Goal: Task Accomplishment & Management: Complete application form

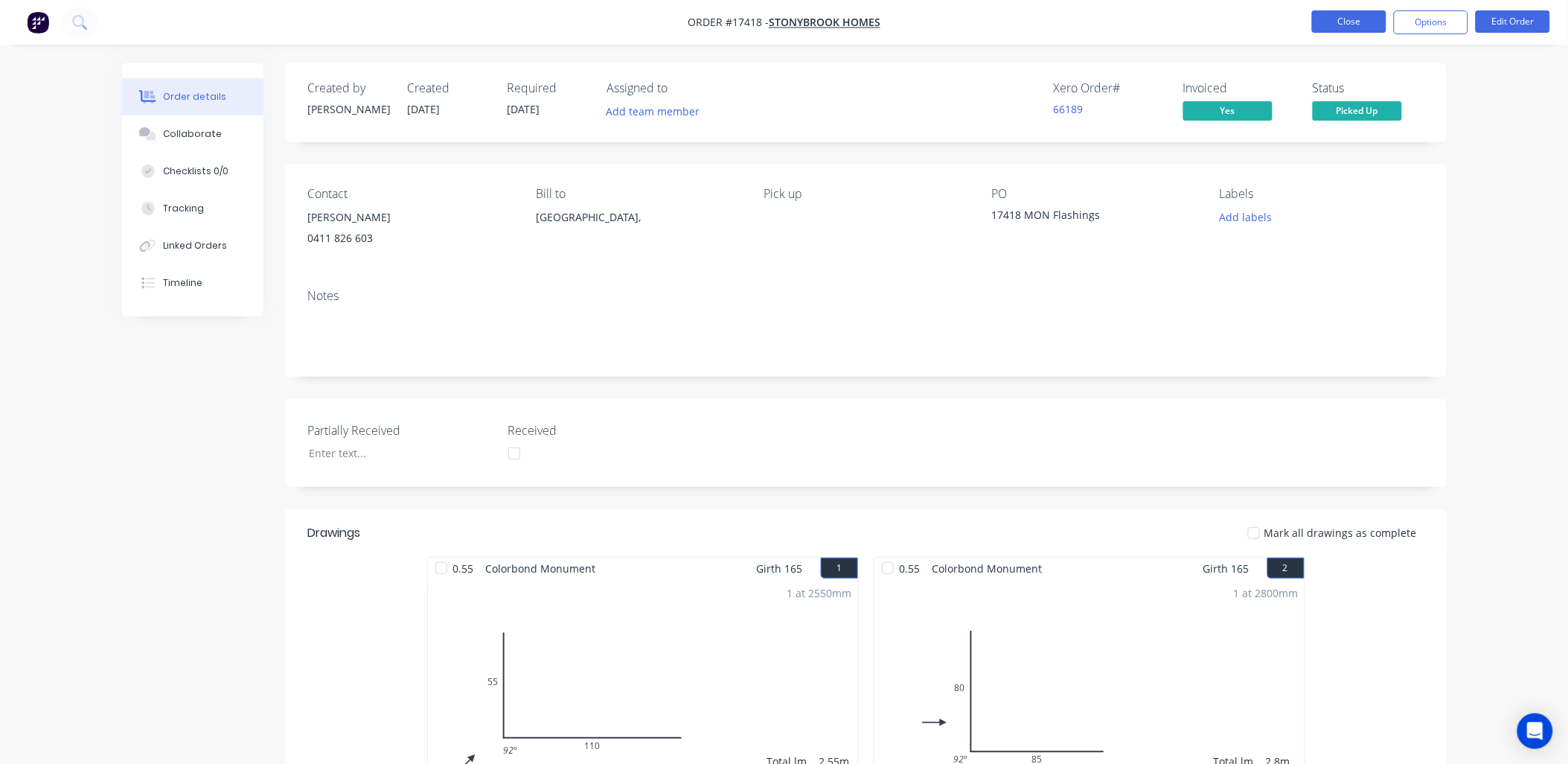
click at [1322, 24] on button "Close" at bounding box center [1349, 21] width 75 height 22
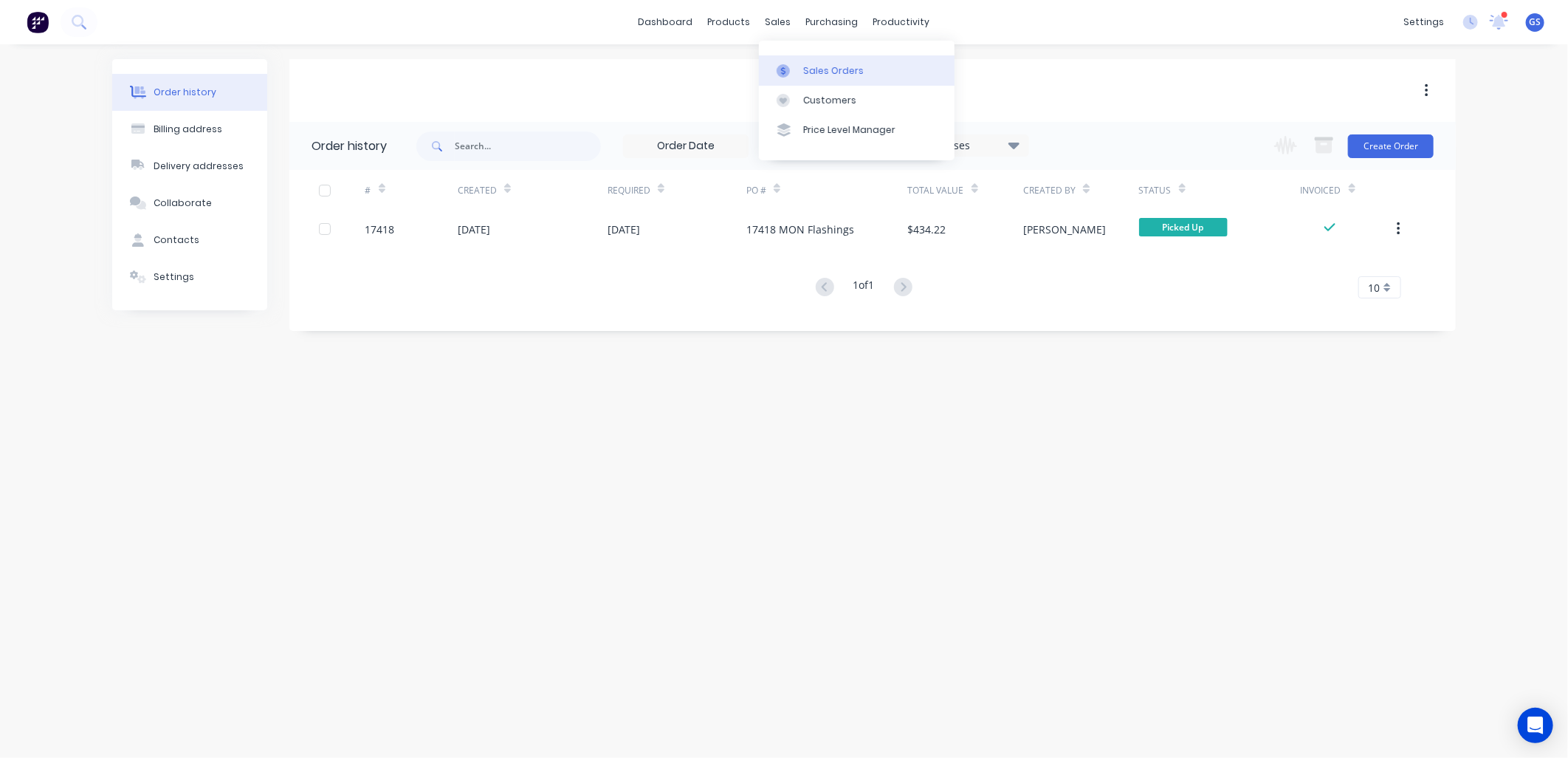
click at [835, 73] on div "Sales Orders" at bounding box center [834, 70] width 61 height 13
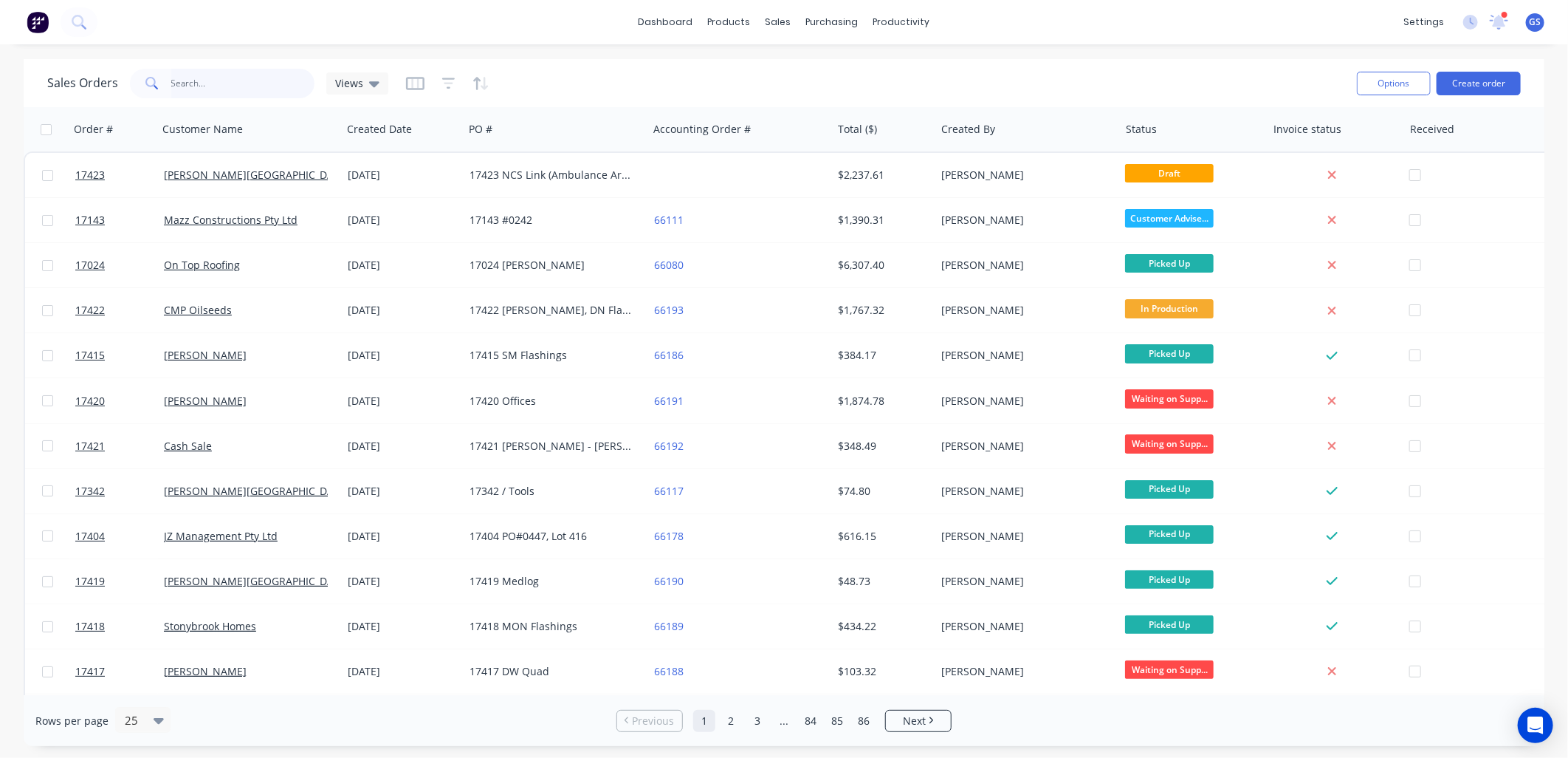
click at [260, 74] on input "text" at bounding box center [243, 83] width 144 height 30
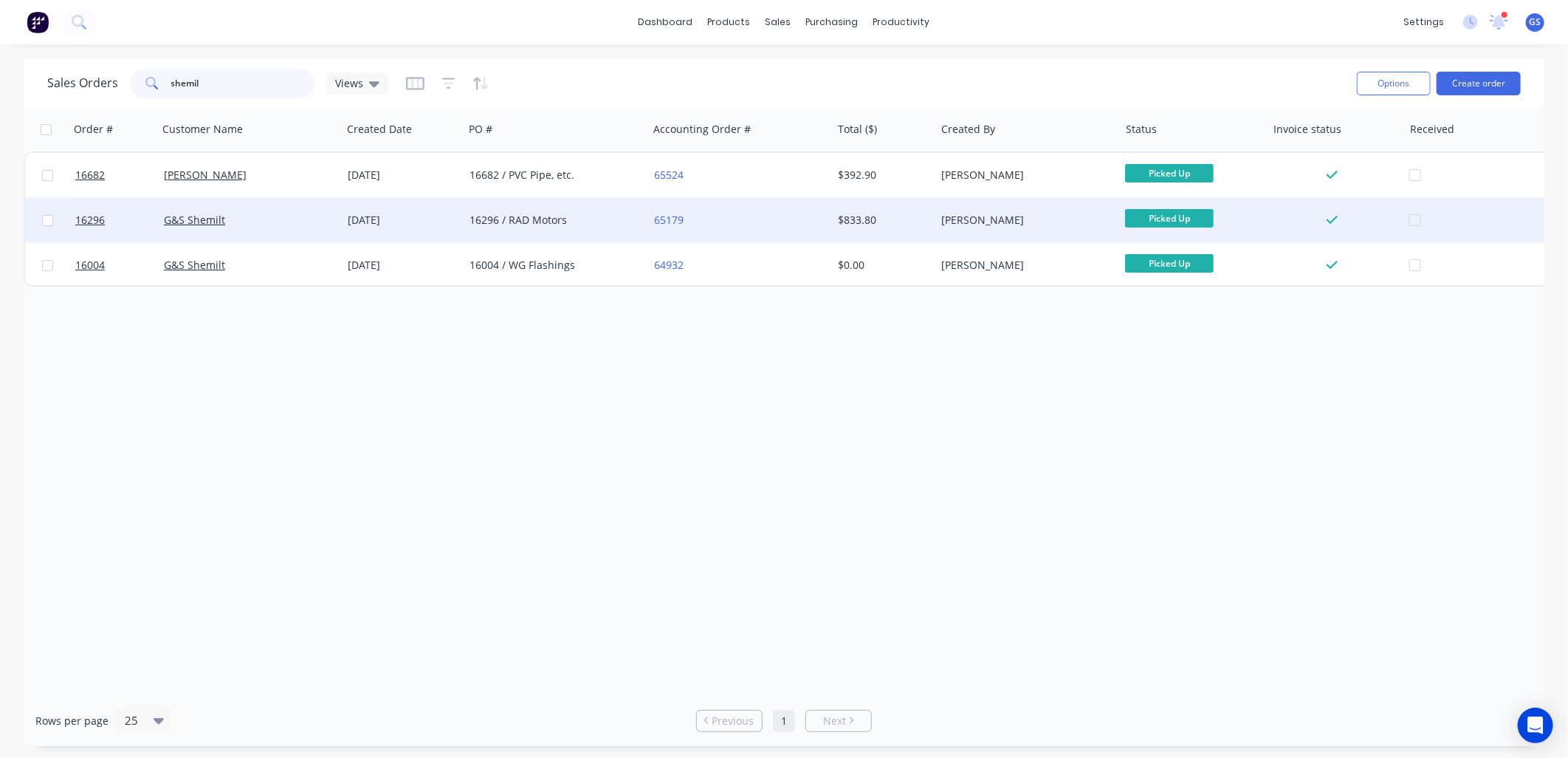
type input "shemil"
click at [507, 216] on div "16296 / RAD Motors" at bounding box center [552, 220] width 164 height 15
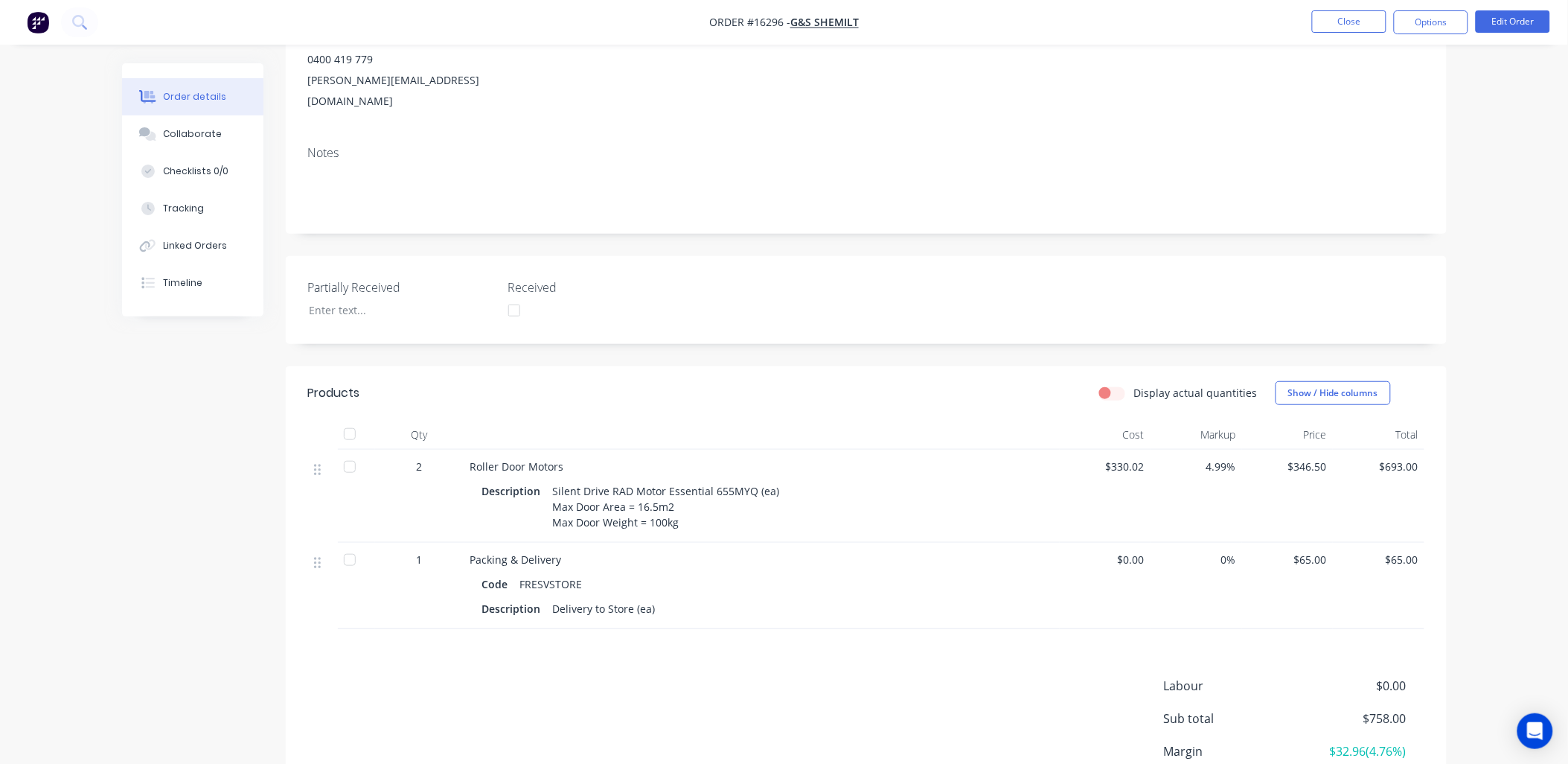
scroll to position [248, 0]
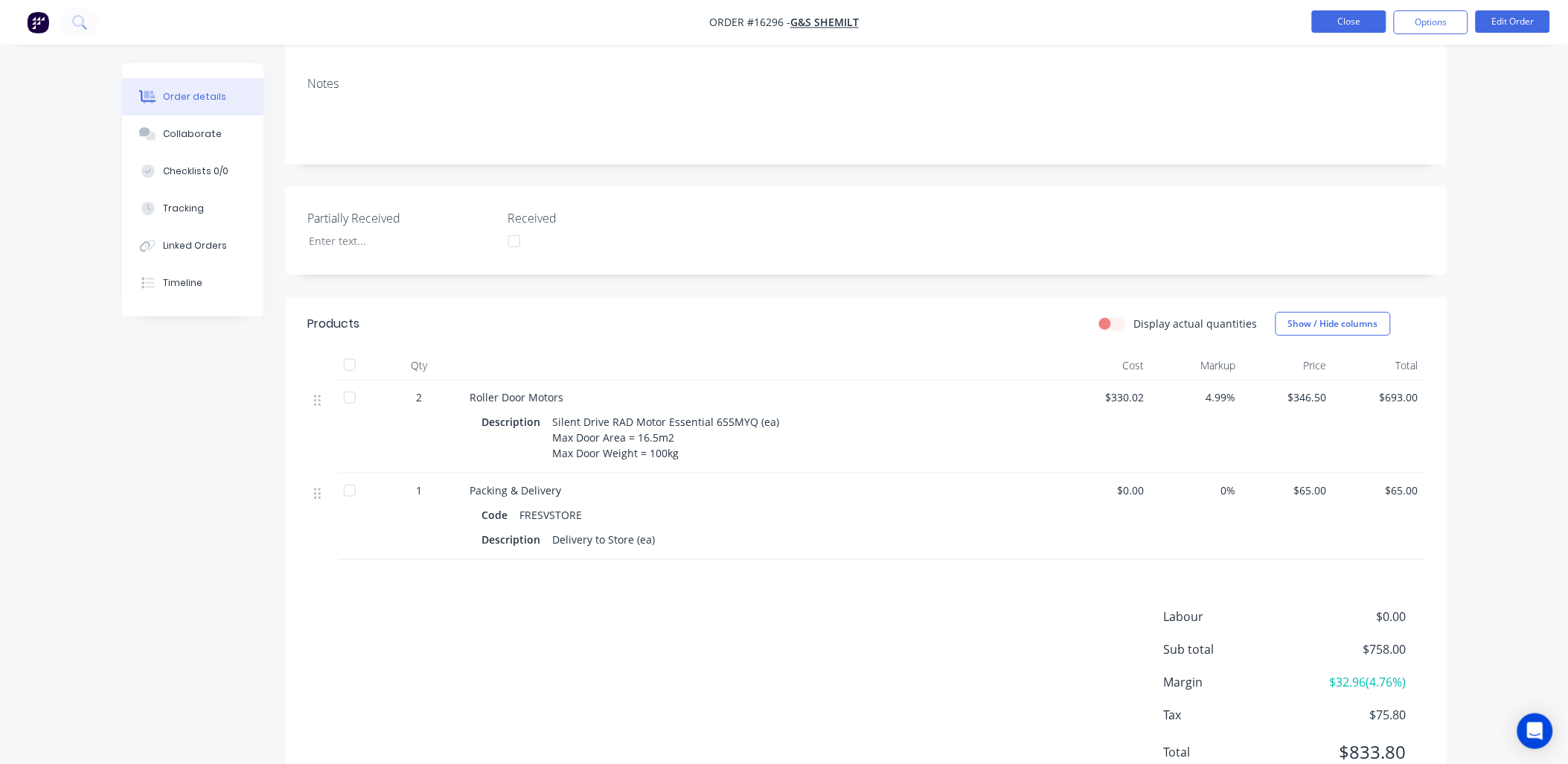
click at [1350, 22] on button "Close" at bounding box center [1349, 21] width 75 height 22
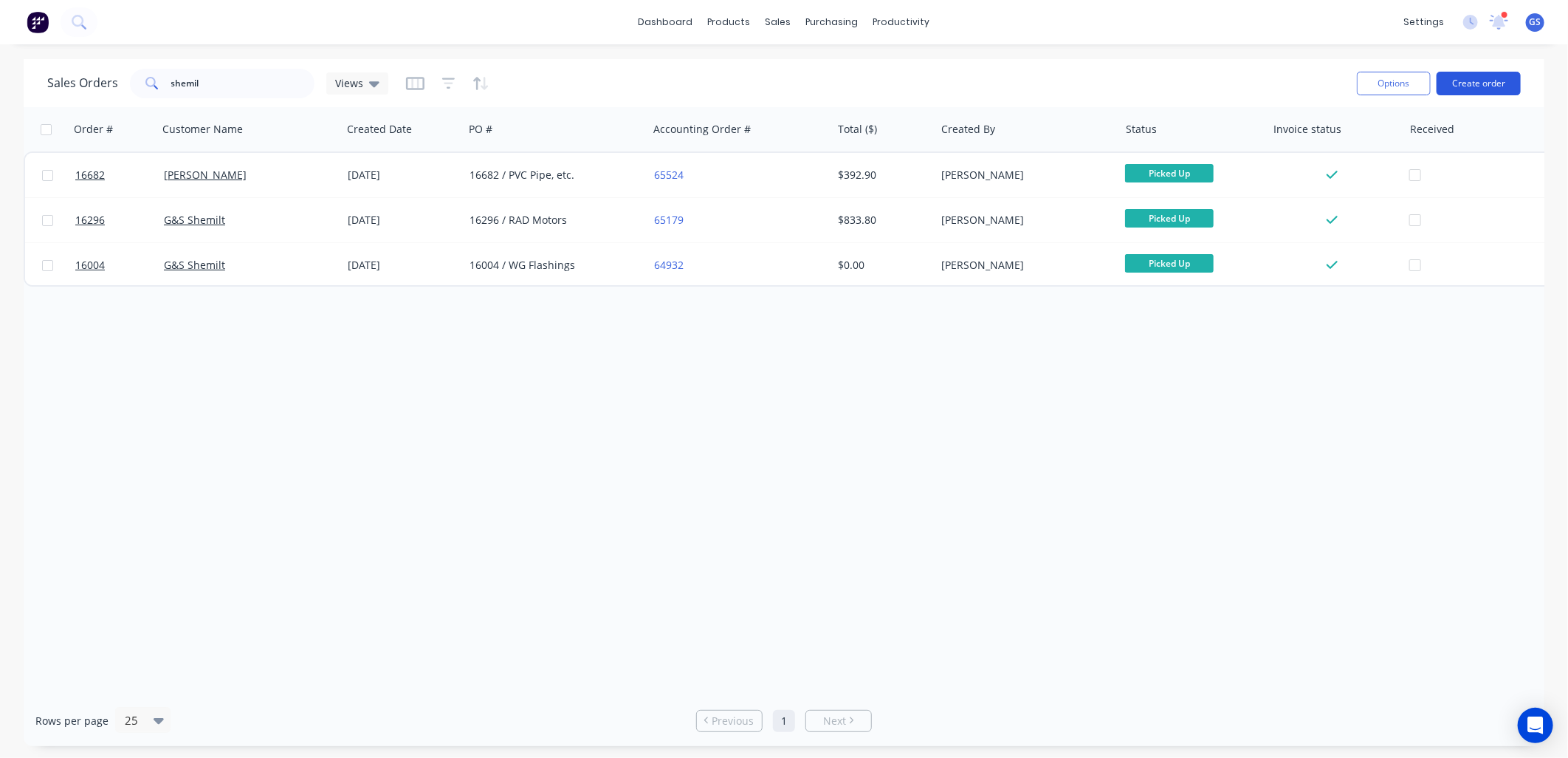
click at [1495, 77] on button "Create order" at bounding box center [1479, 83] width 84 height 23
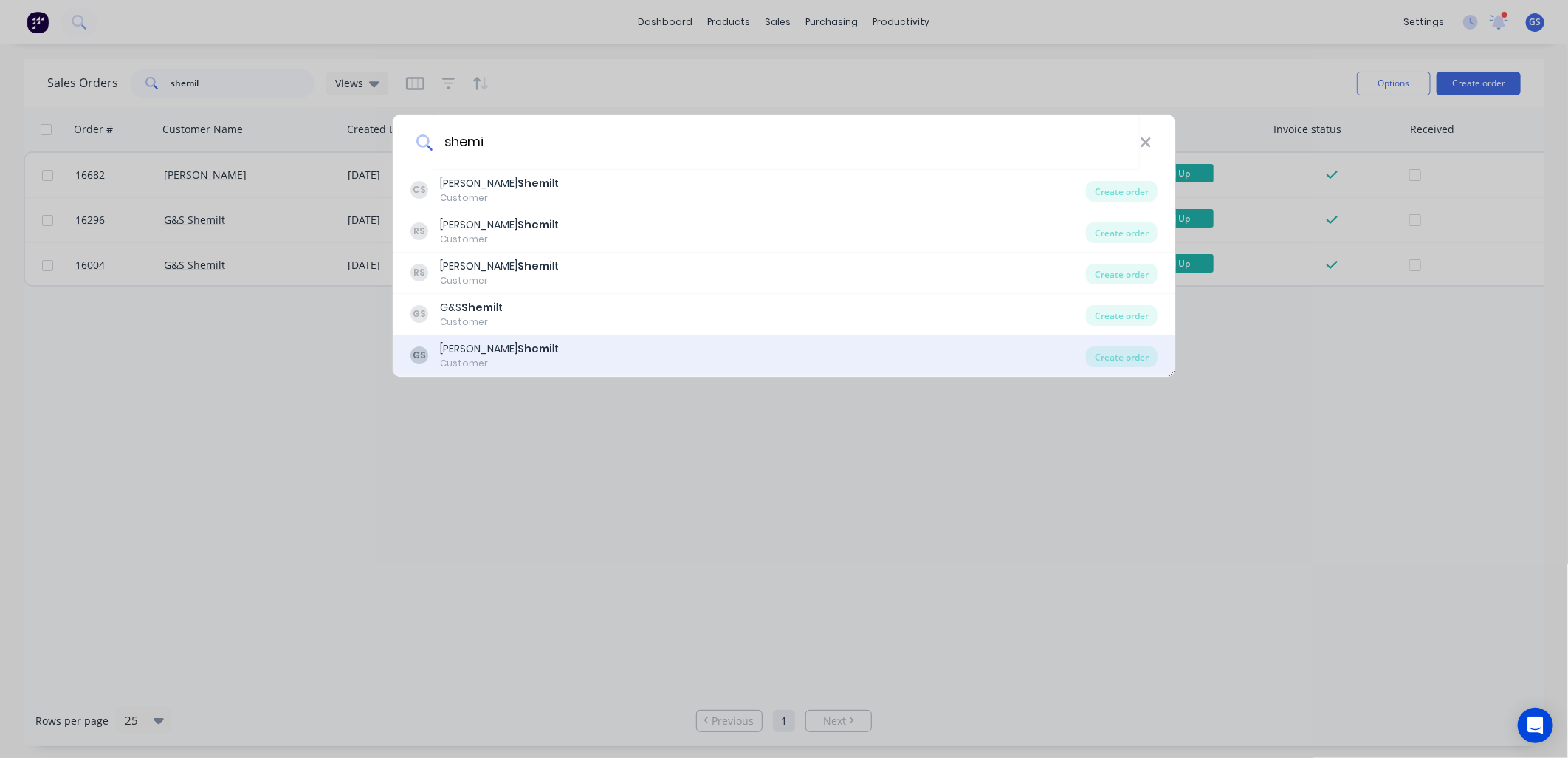
type input "shemi"
click at [510, 360] on div "GS [PERSON_NAME] lt Customer" at bounding box center [748, 356] width 676 height 29
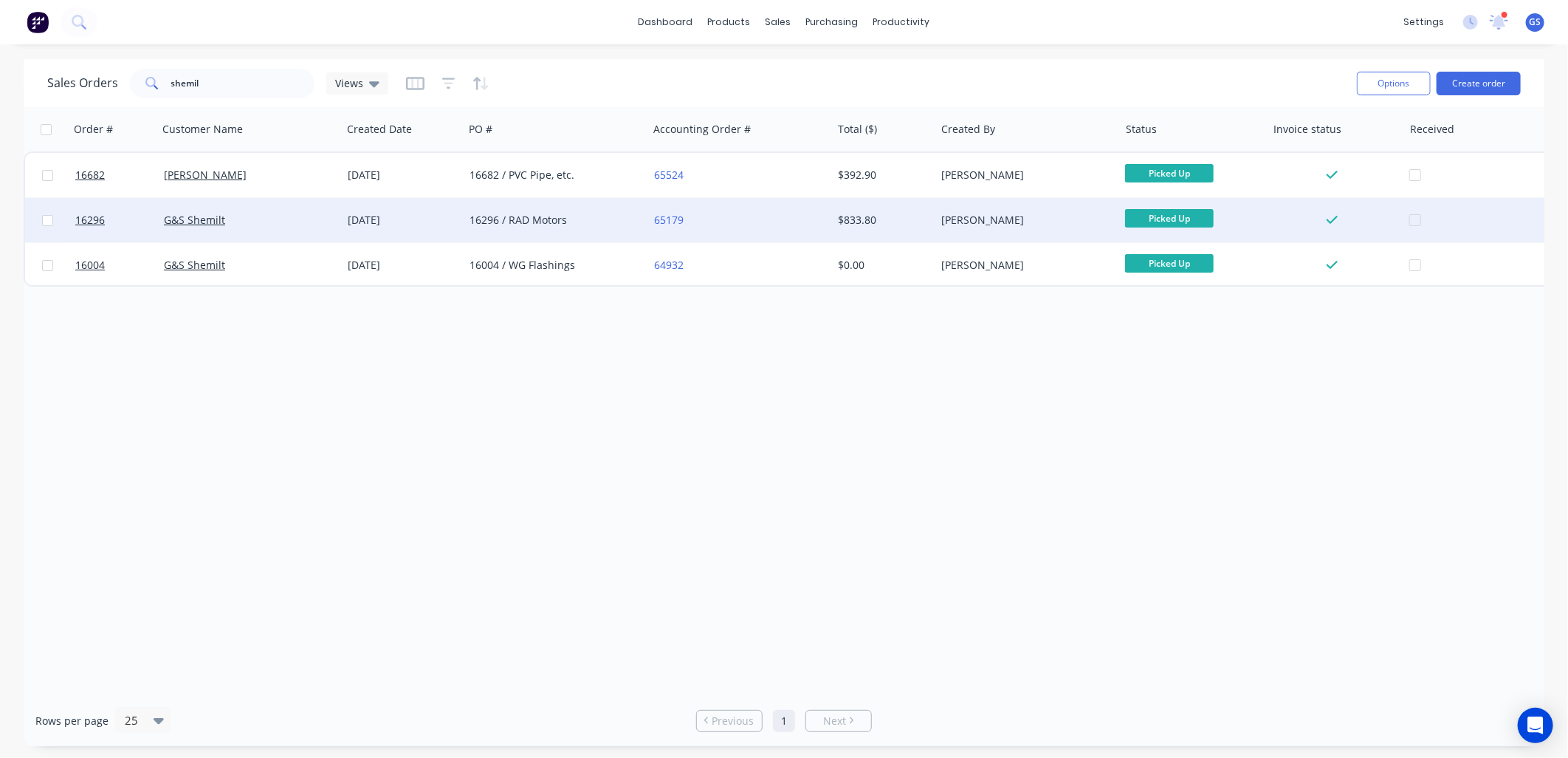
click at [572, 219] on div "16296 / RAD Motors" at bounding box center [552, 220] width 164 height 15
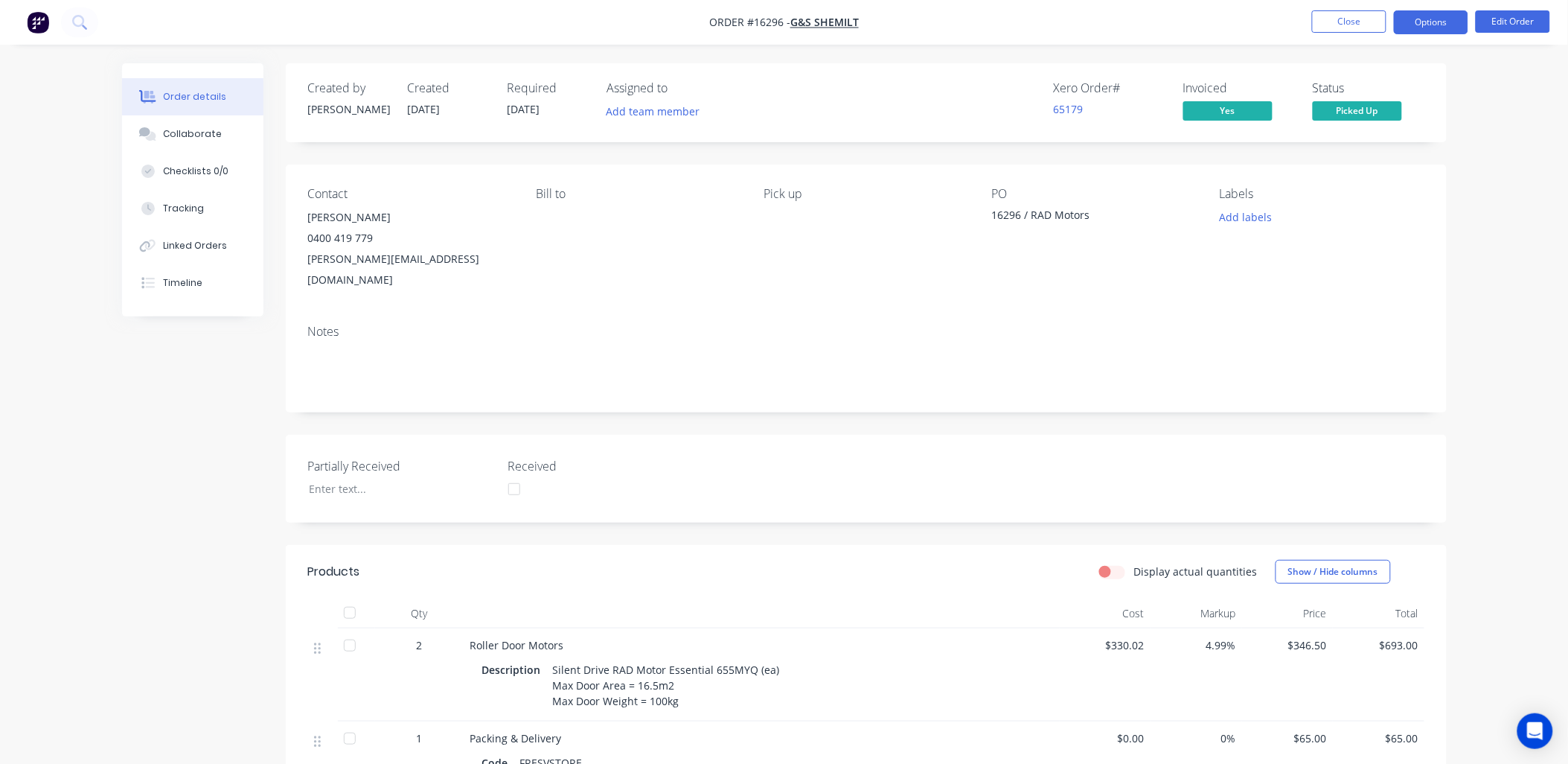
click at [1446, 23] on button "Options" at bounding box center [1431, 22] width 75 height 24
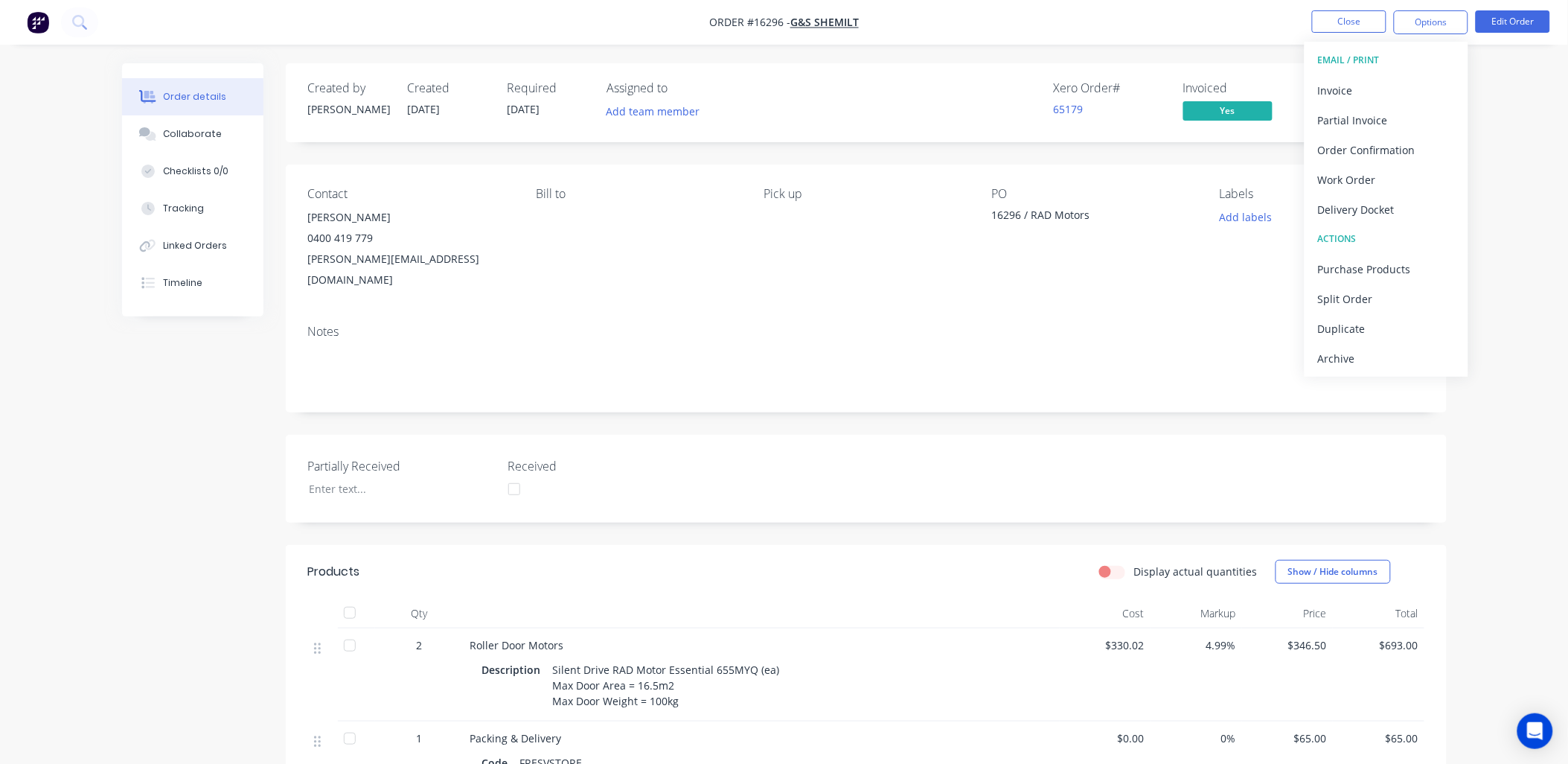
click at [1499, 148] on div "Order details Collaborate Checklists 0/0 Tracking Linked Orders Timeline Order …" at bounding box center [784, 536] width 1568 height 1073
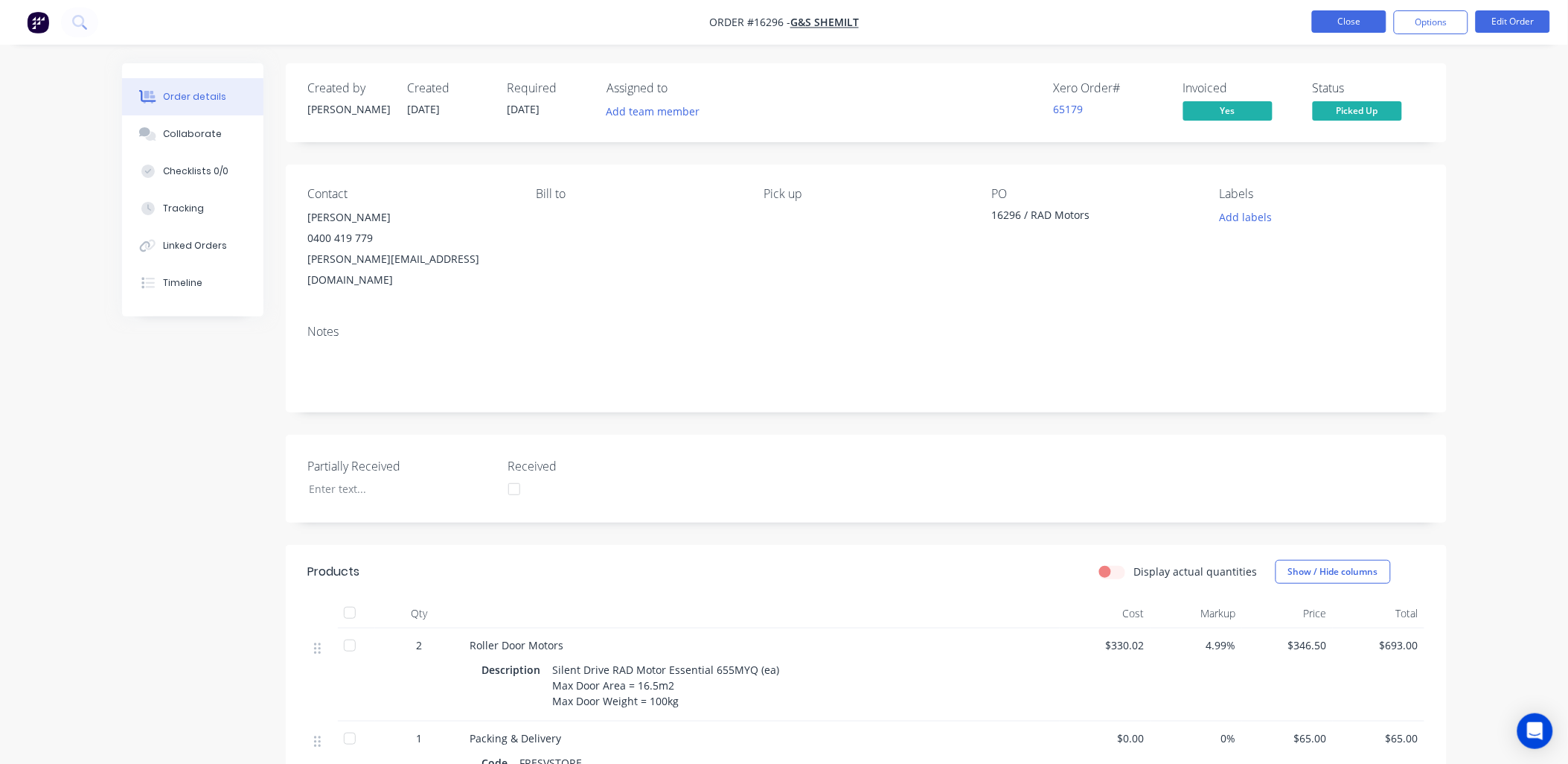
click at [1341, 24] on button "Close" at bounding box center [1349, 21] width 75 height 22
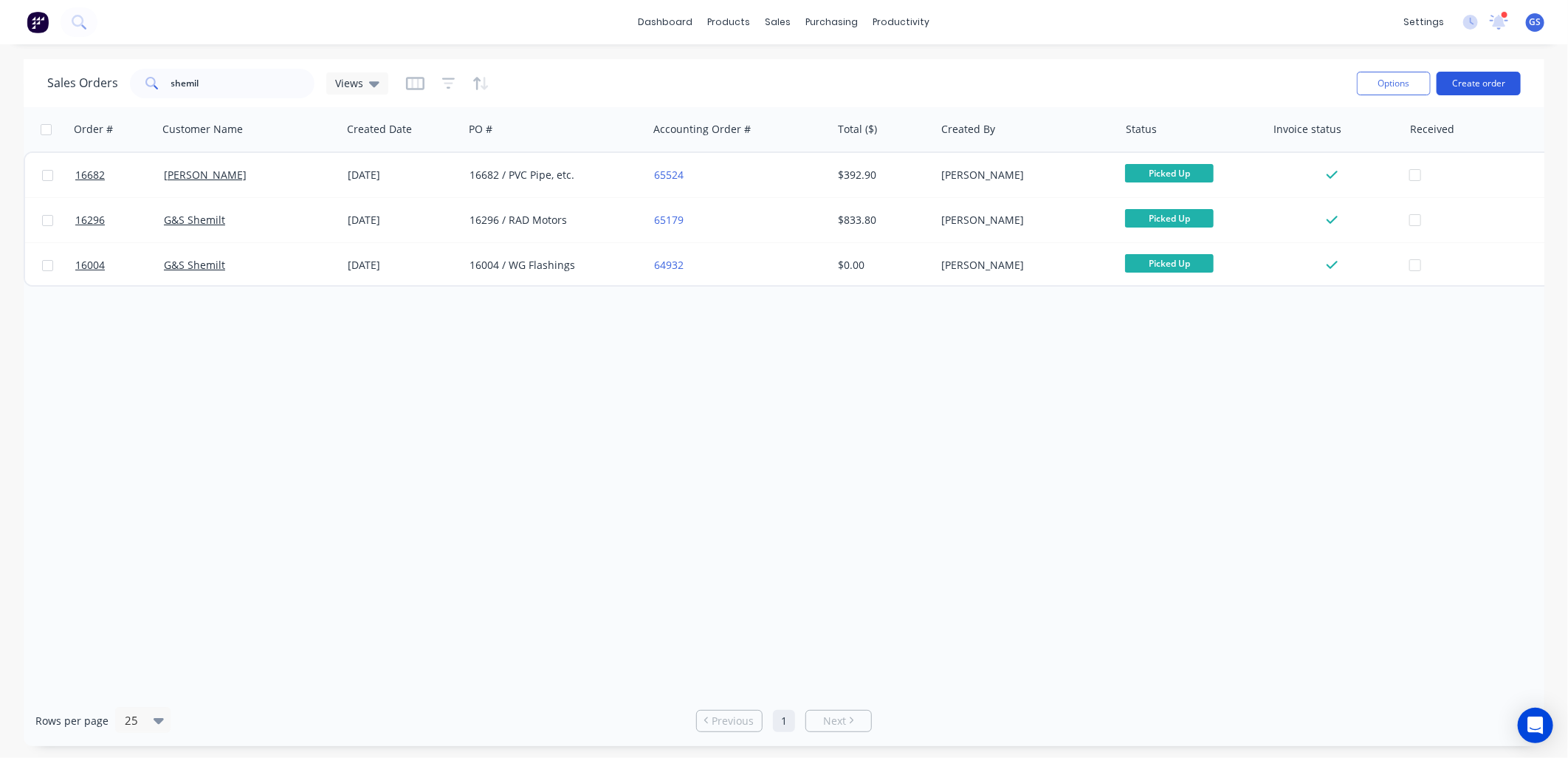
click at [1478, 77] on button "Create order" at bounding box center [1479, 83] width 84 height 23
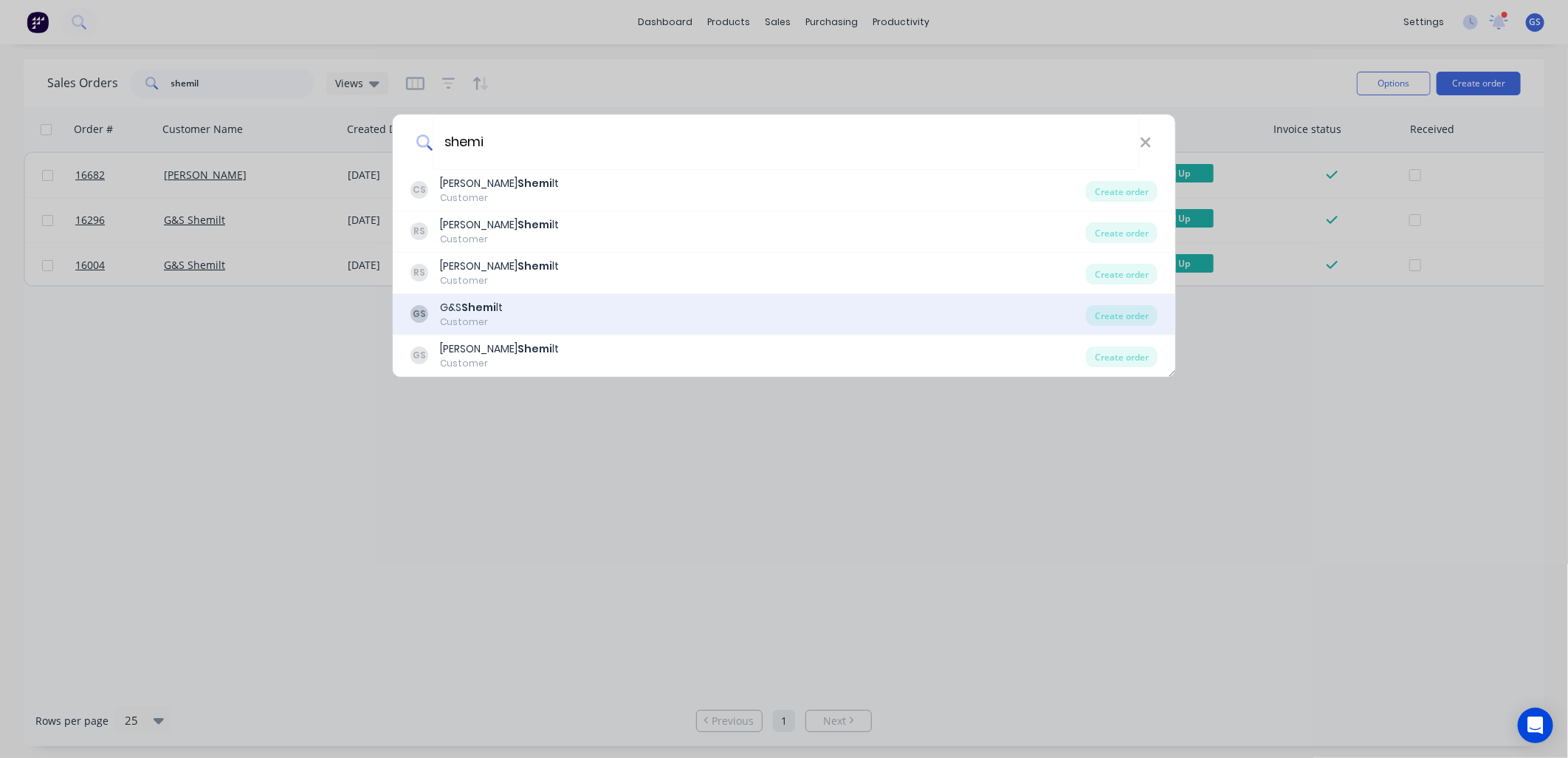
type input "shemi"
click at [524, 318] on div "GS G&S Shemi lt Customer" at bounding box center [748, 314] width 676 height 29
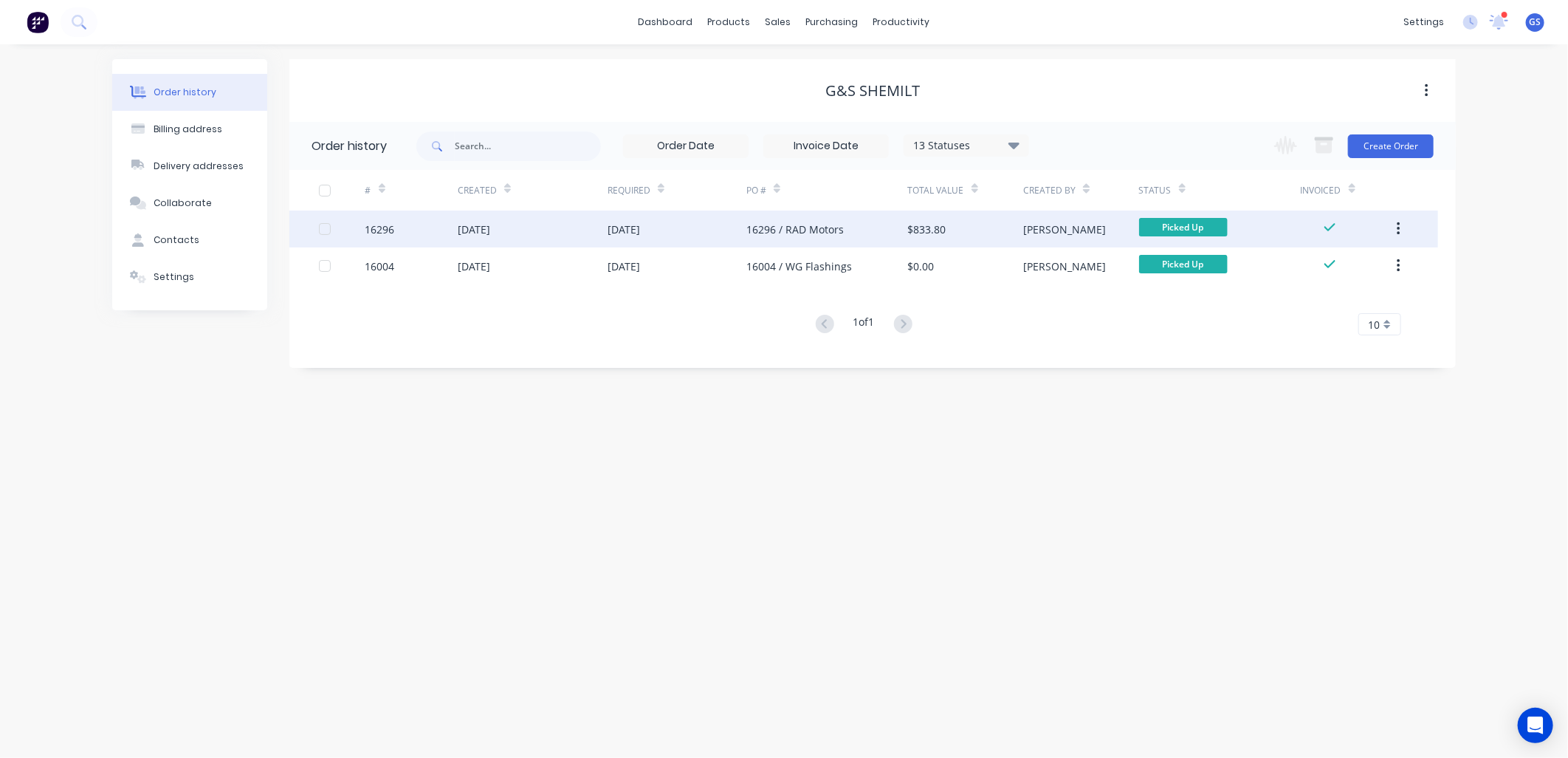
click at [849, 218] on div "16296 / RAD Motors" at bounding box center [827, 228] width 161 height 37
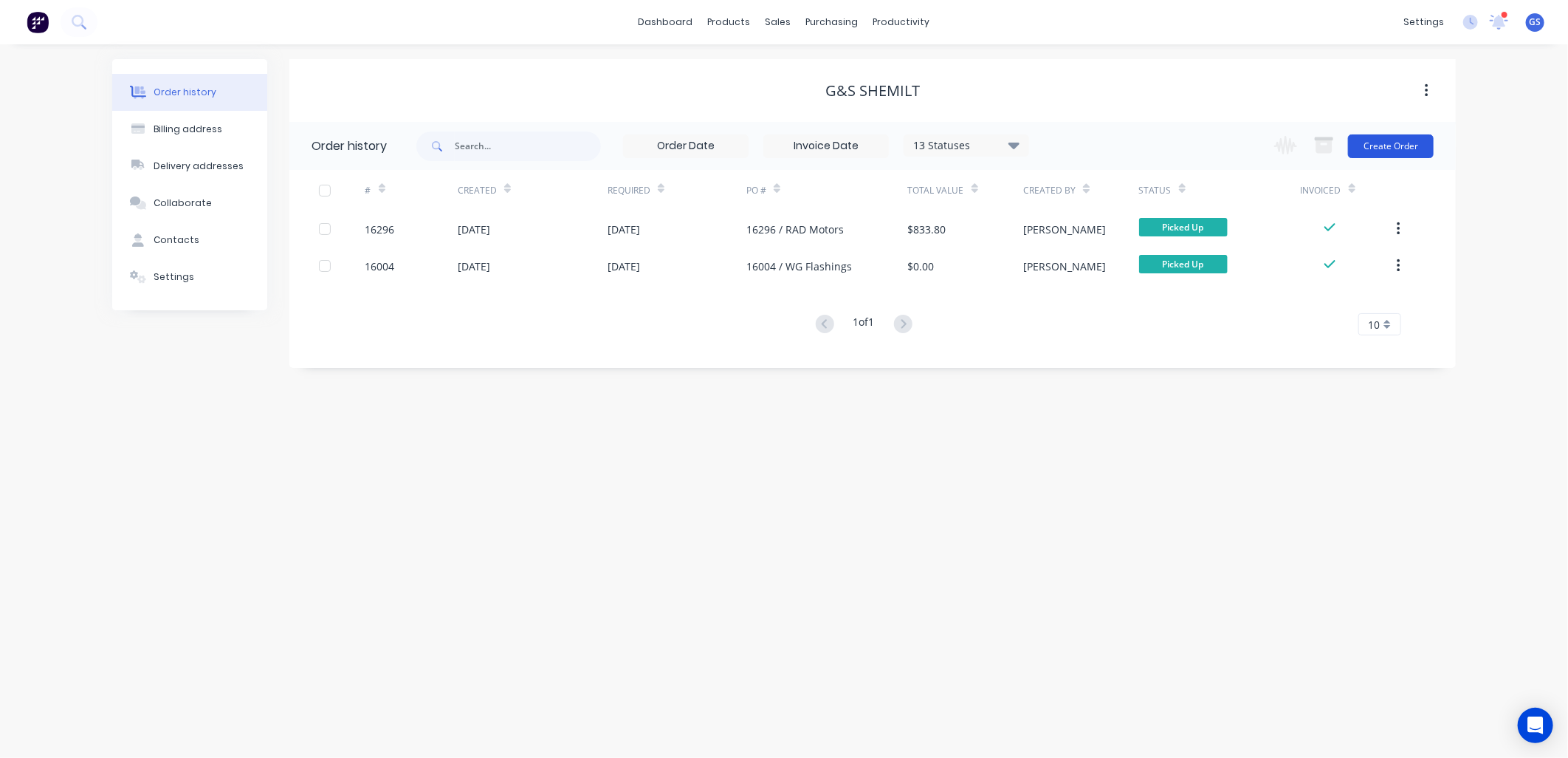
click at [1403, 147] on button "Create Order" at bounding box center [1391, 146] width 86 height 23
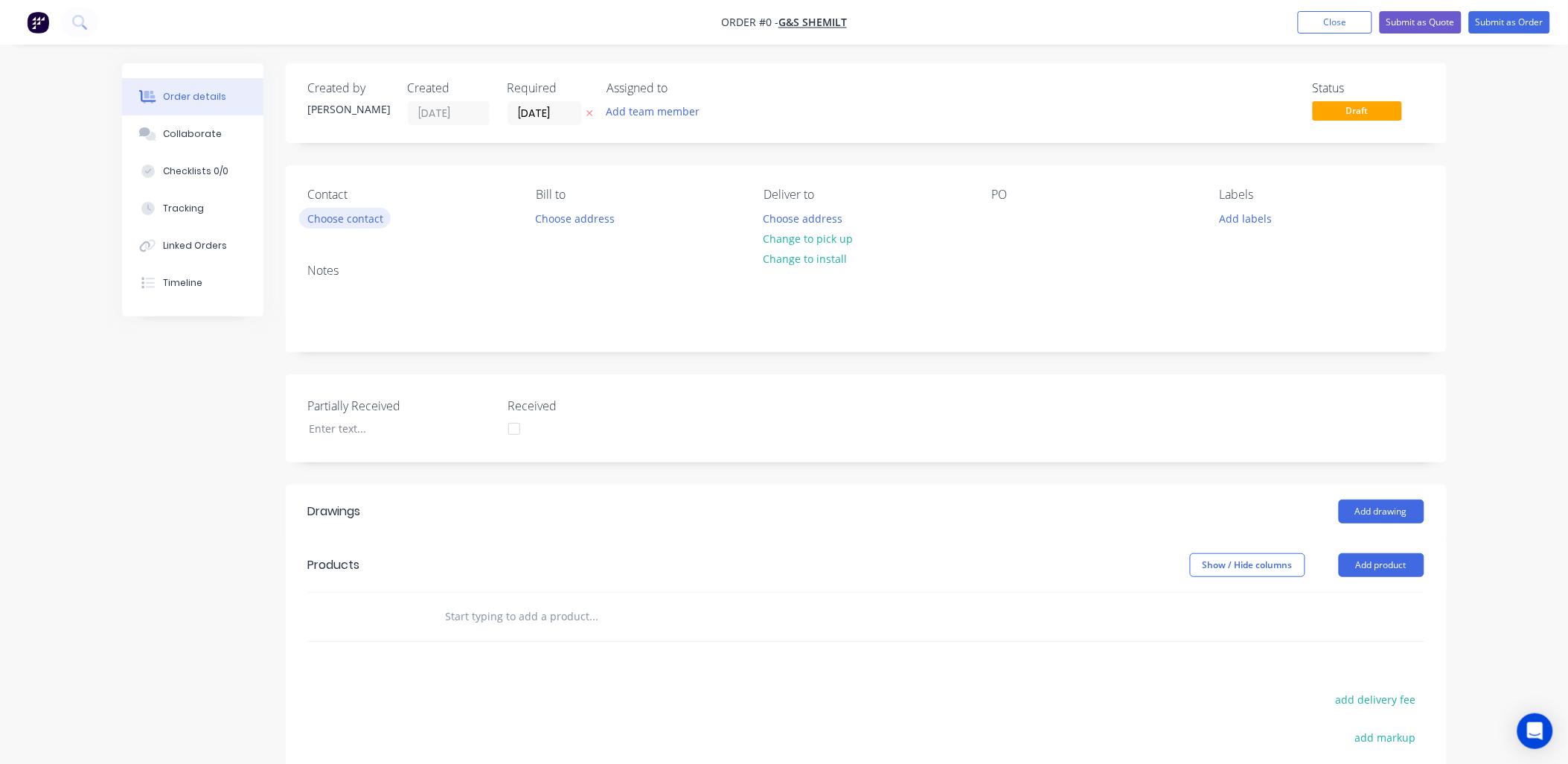
click at [366, 219] on button "Choose contact" at bounding box center [345, 218] width 92 height 20
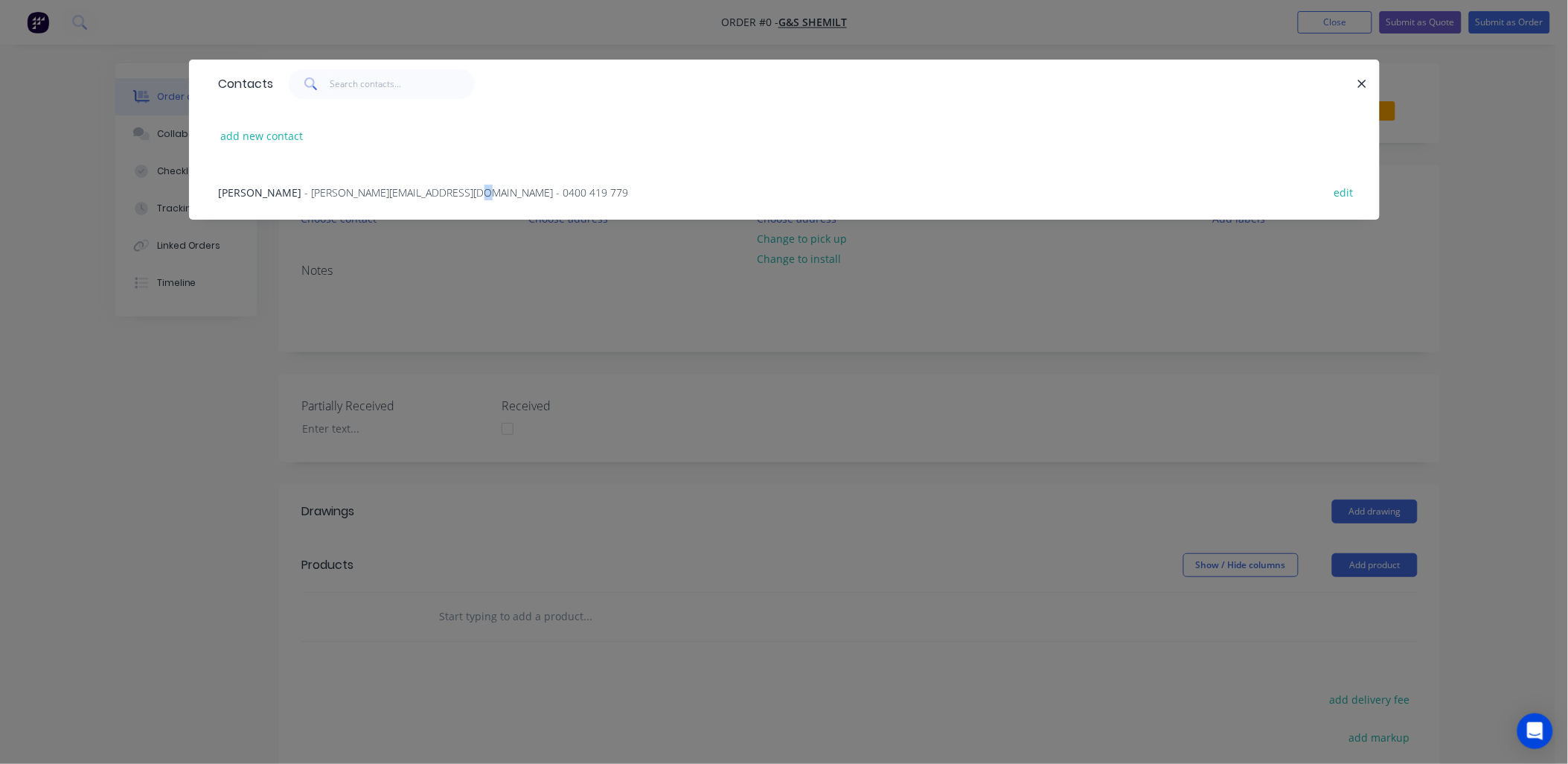
click at [411, 193] on span "- [PERSON_NAME][EMAIL_ADDRESS][DOMAIN_NAME] - 0400 419 779" at bounding box center [467, 193] width 324 height 14
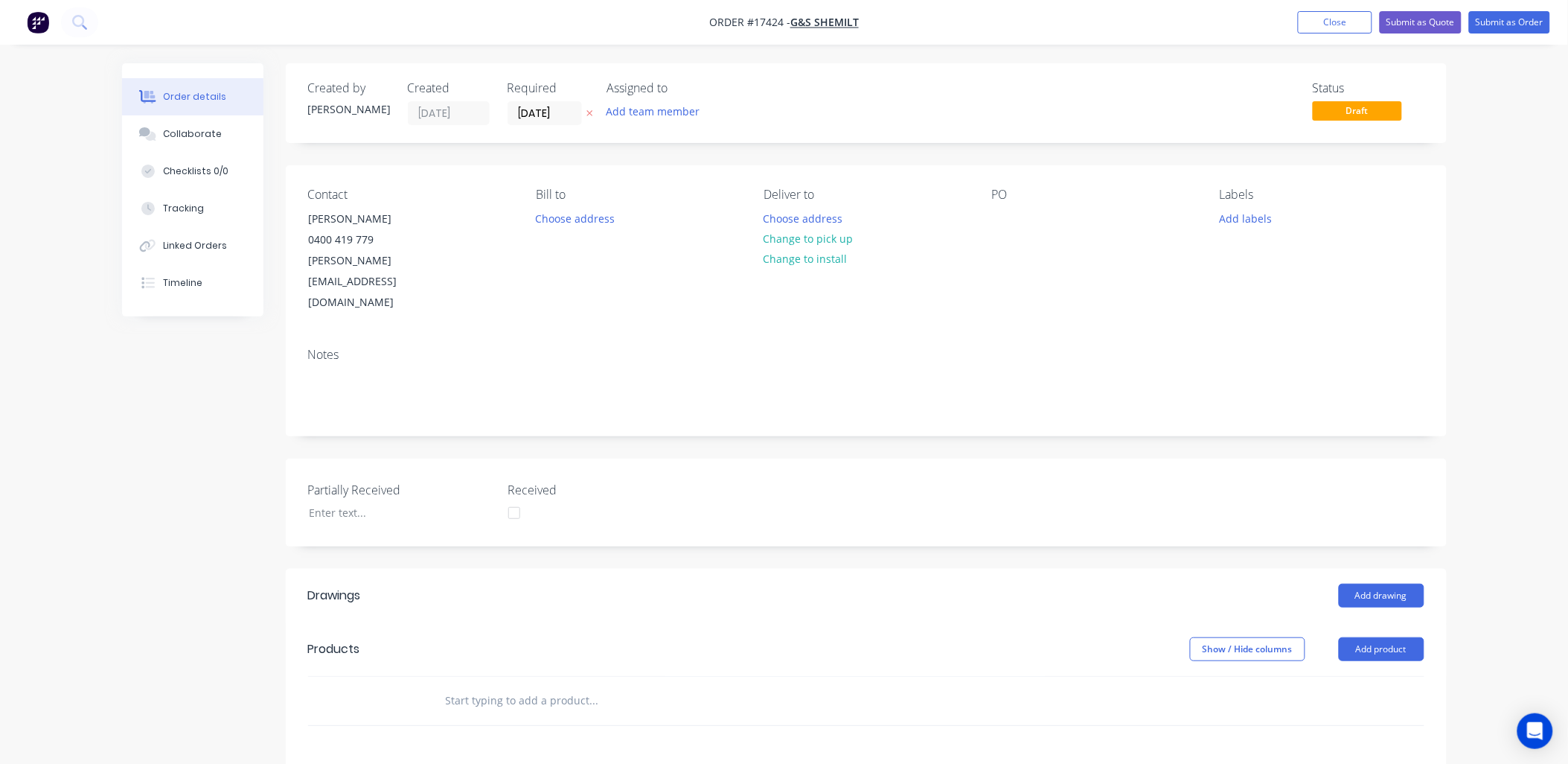
click at [618, 686] on input "text" at bounding box center [594, 701] width 298 height 30
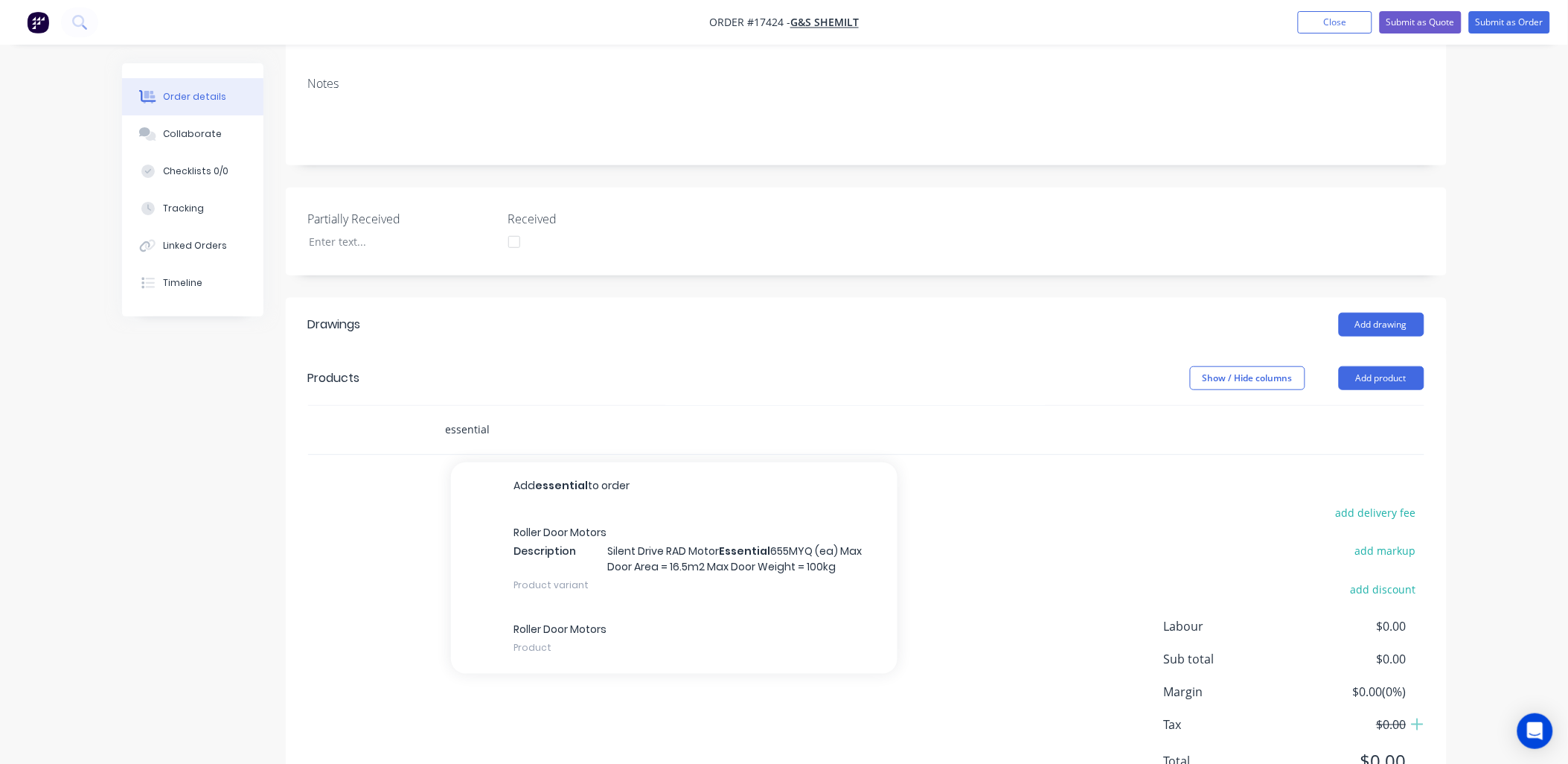
scroll to position [300, 0]
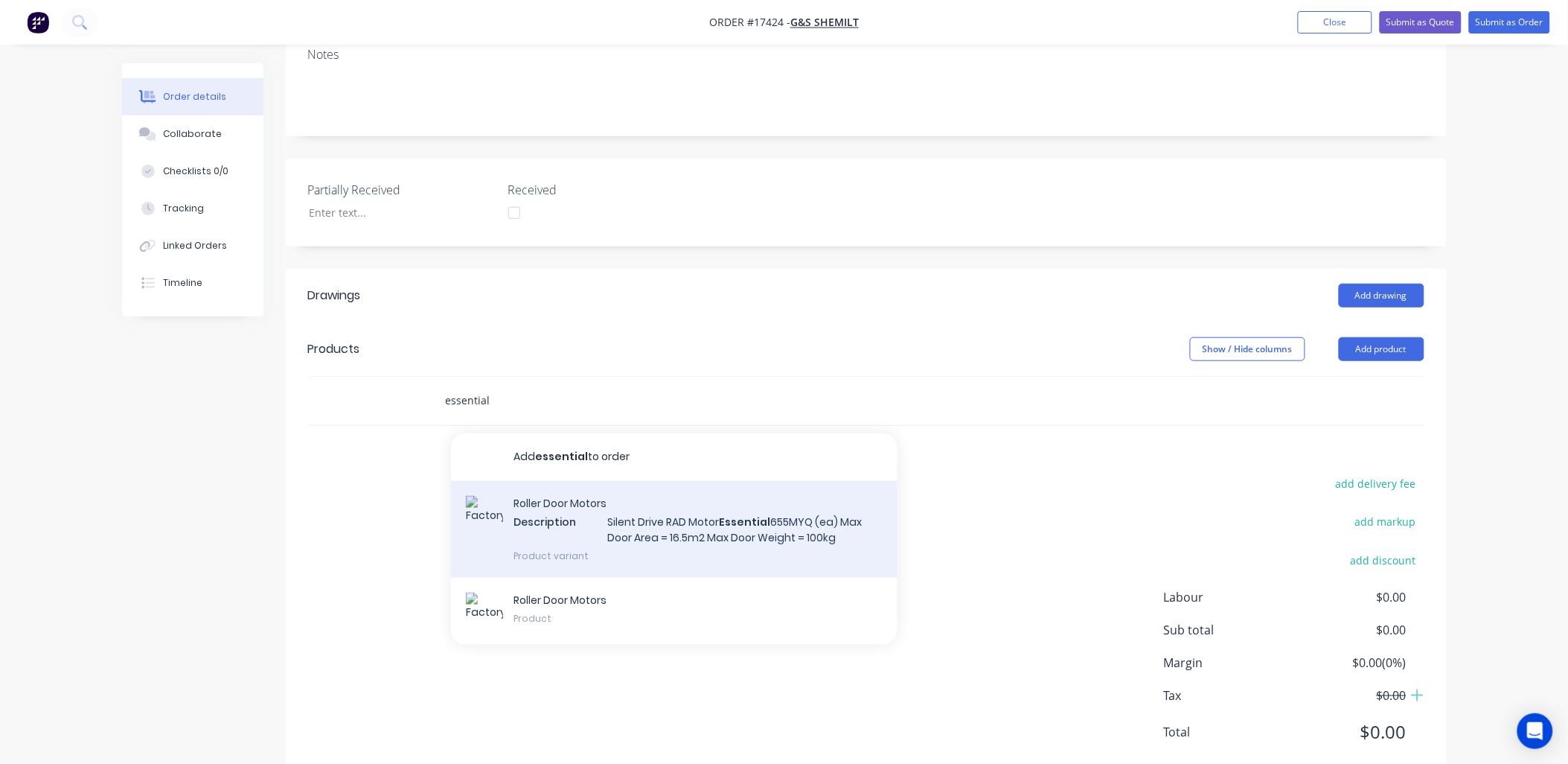
type input "essential"
click at [697, 492] on div "Roller Door Motors Description Silent Drive RAD Motor Essential 655MYQ (ea) Max…" at bounding box center [674, 530] width 446 height 97
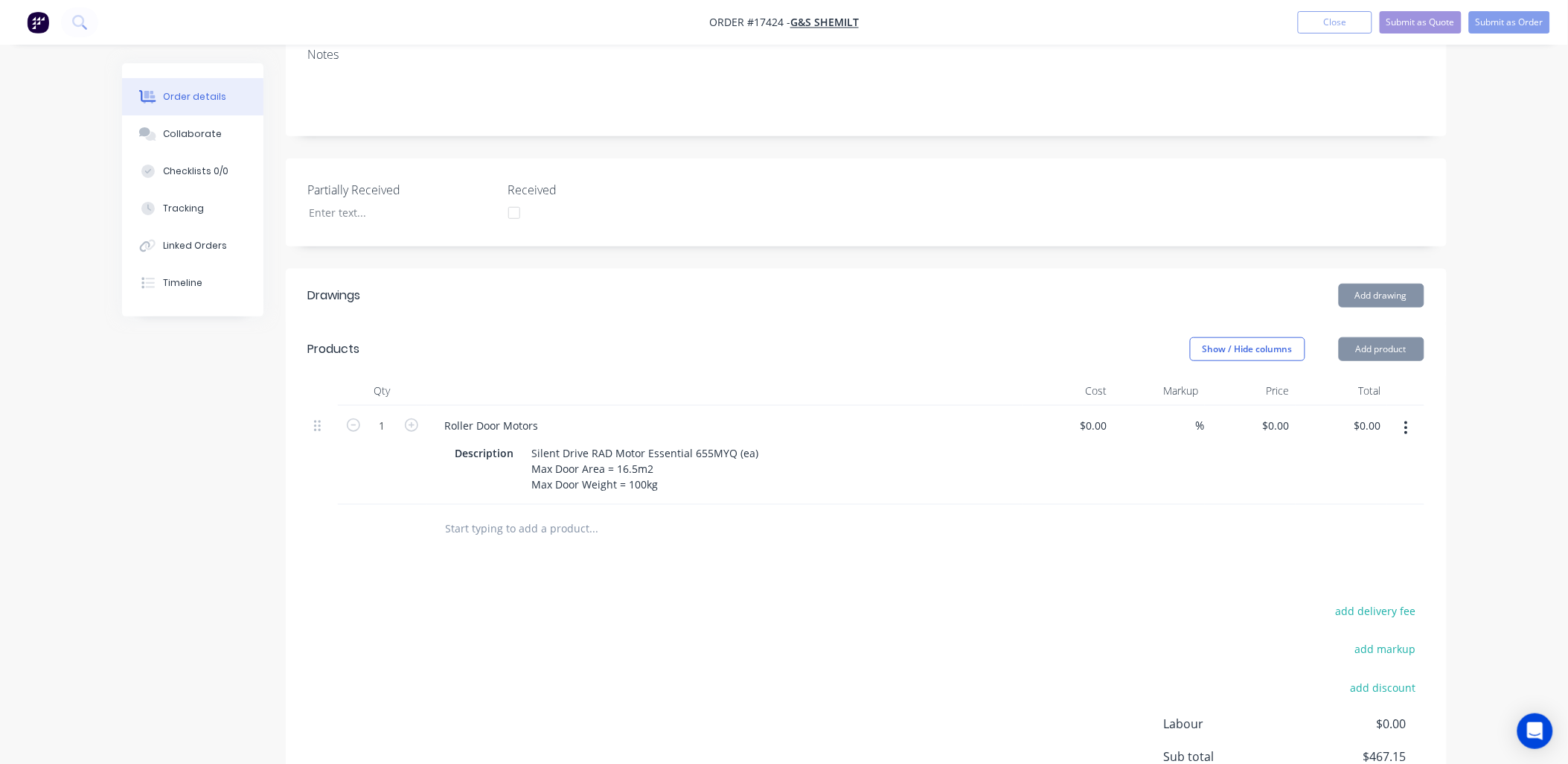
type input "$359.34"
type input "30"
type input "$467.15"
click at [1184, 415] on input "30" at bounding box center [1186, 425] width 20 height 21
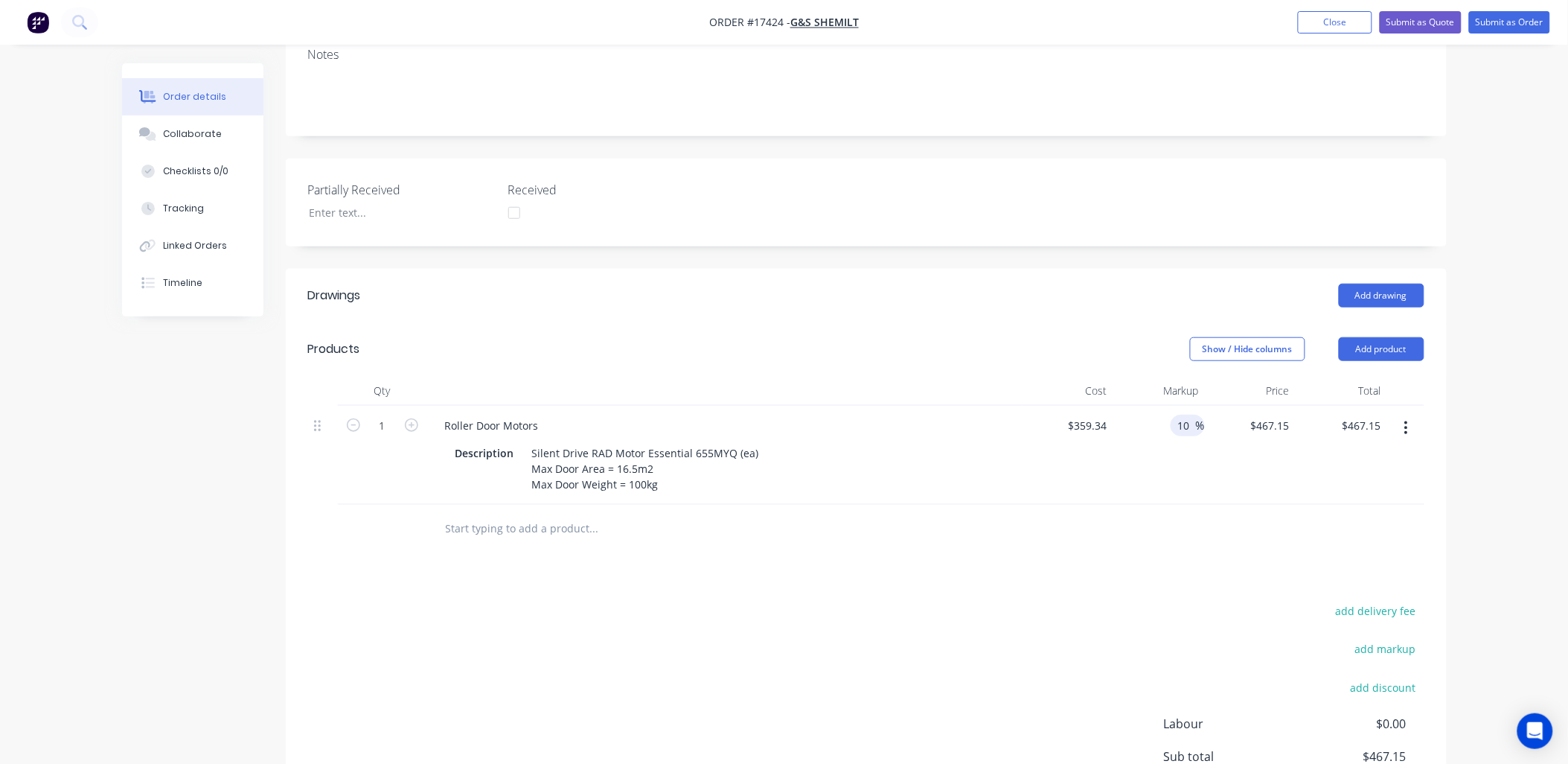
type input "10"
type input "395.274"
type input "$395.27"
type input "$395.274"
click at [1498, 411] on div "Order details Collaborate Checklists 0/0 Tracking Linked Orders Timeline Order …" at bounding box center [784, 316] width 1568 height 1233
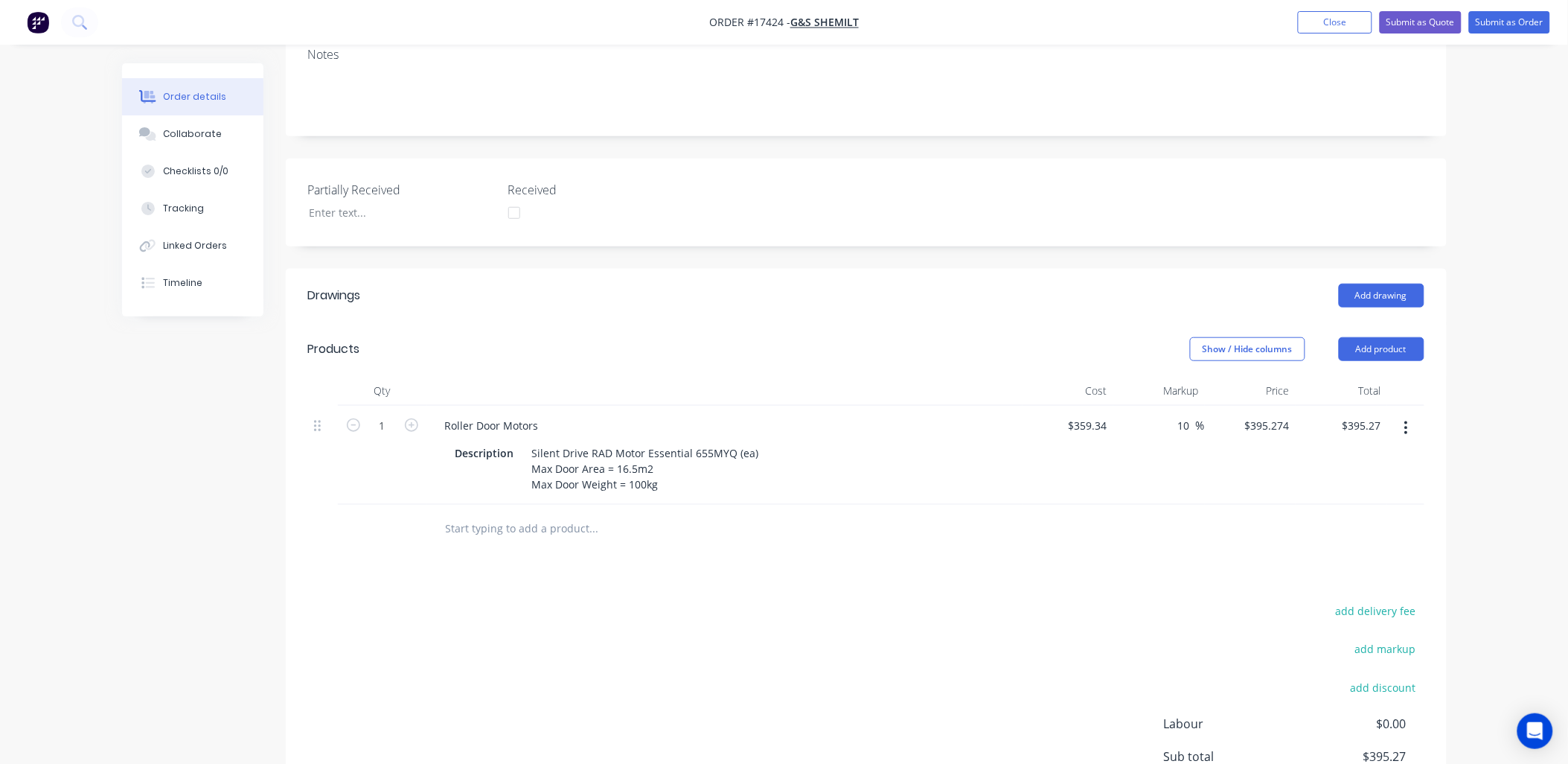
drag, startPoint x: 1181, startPoint y: 378, endPoint x: 1177, endPoint y: 444, distance: 66.1
click at [1181, 415] on input "10" at bounding box center [1186, 425] width 20 height 21
type input "0"
type input "5"
type input "377.307"
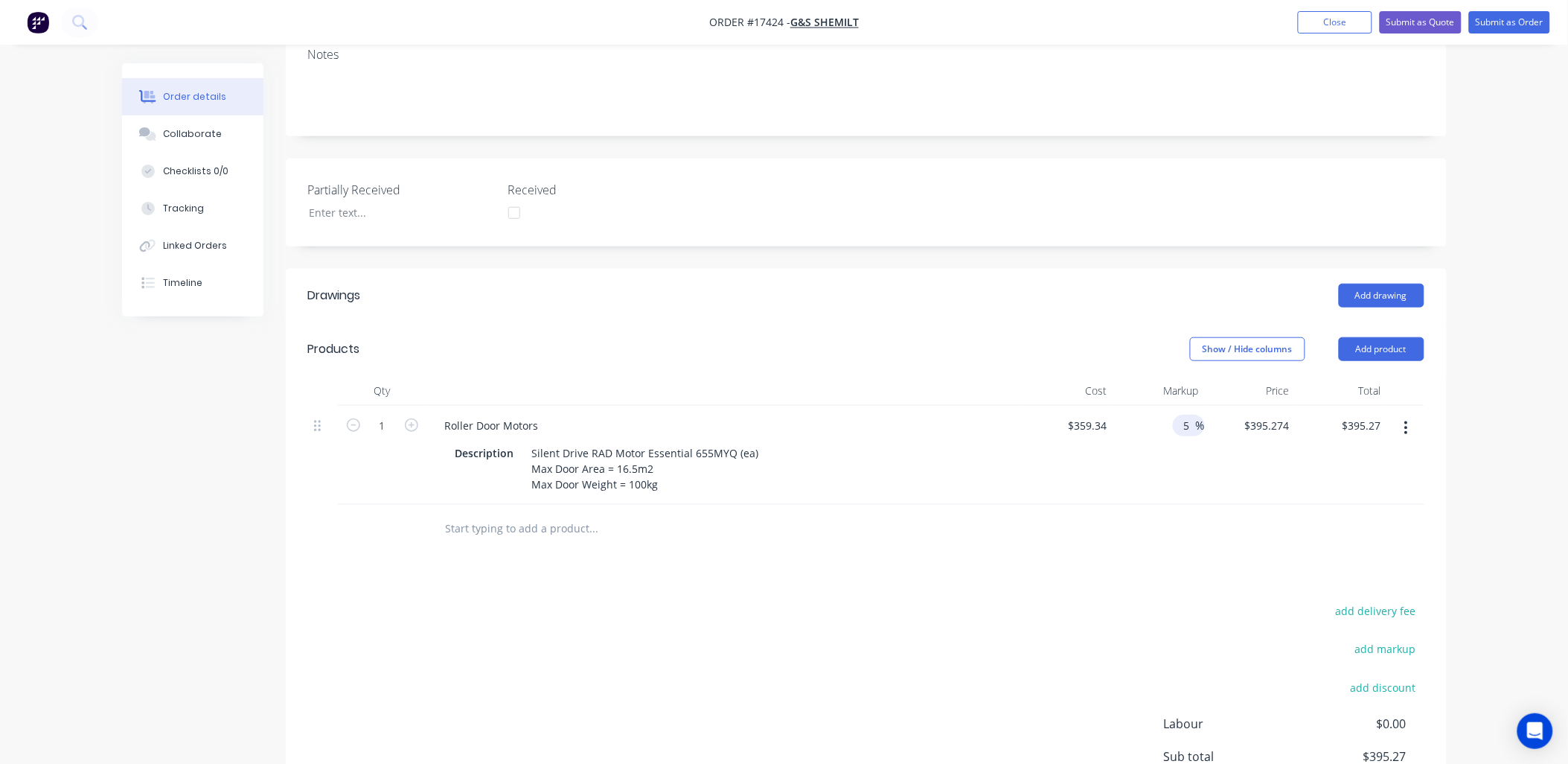
type input "$377.31"
type input "$377.307"
click at [1493, 419] on div "Order details Collaborate Checklists 0/0 Tracking Linked Orders Timeline Order …" at bounding box center [784, 316] width 1568 height 1233
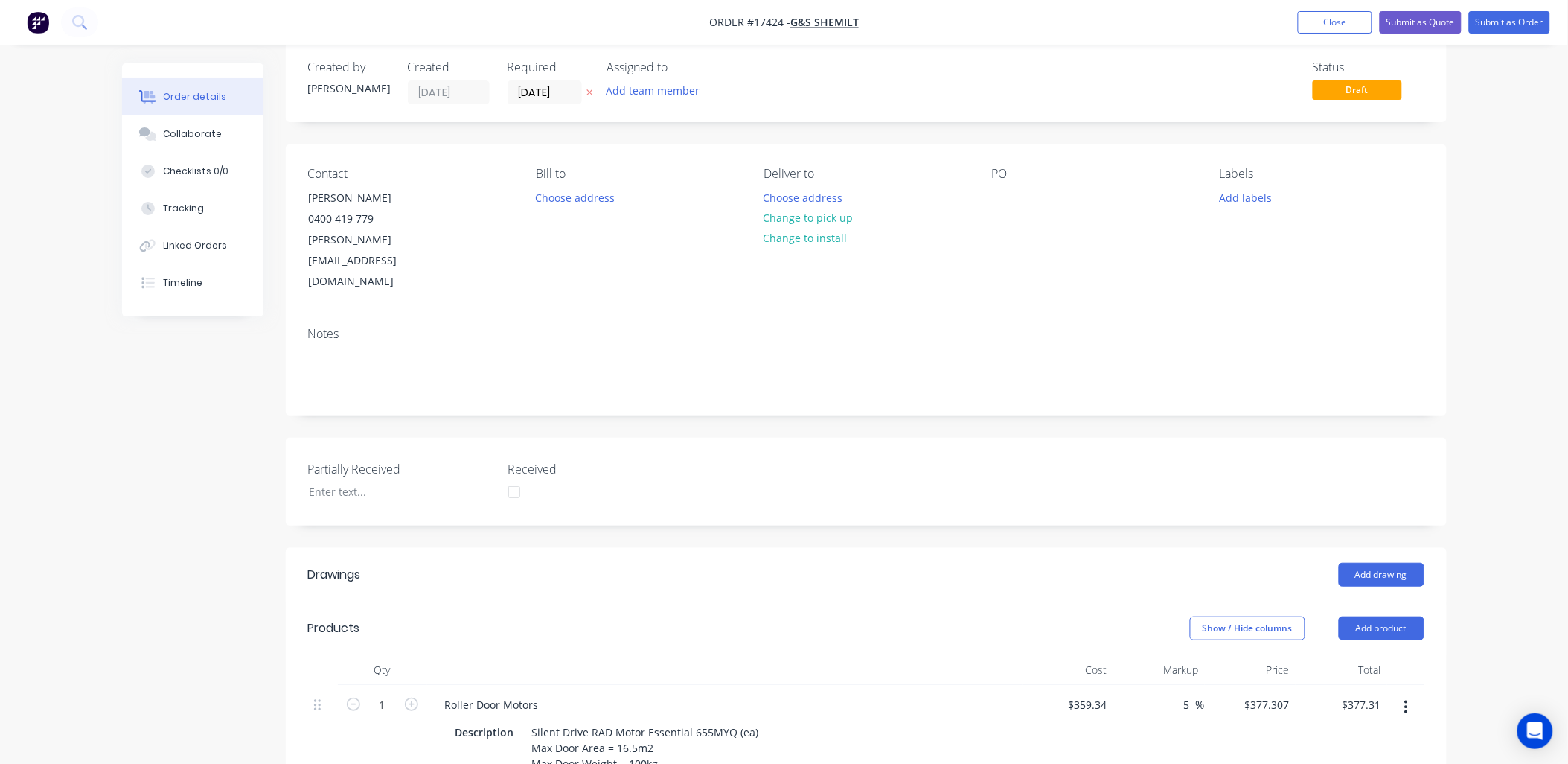
scroll to position [0, 0]
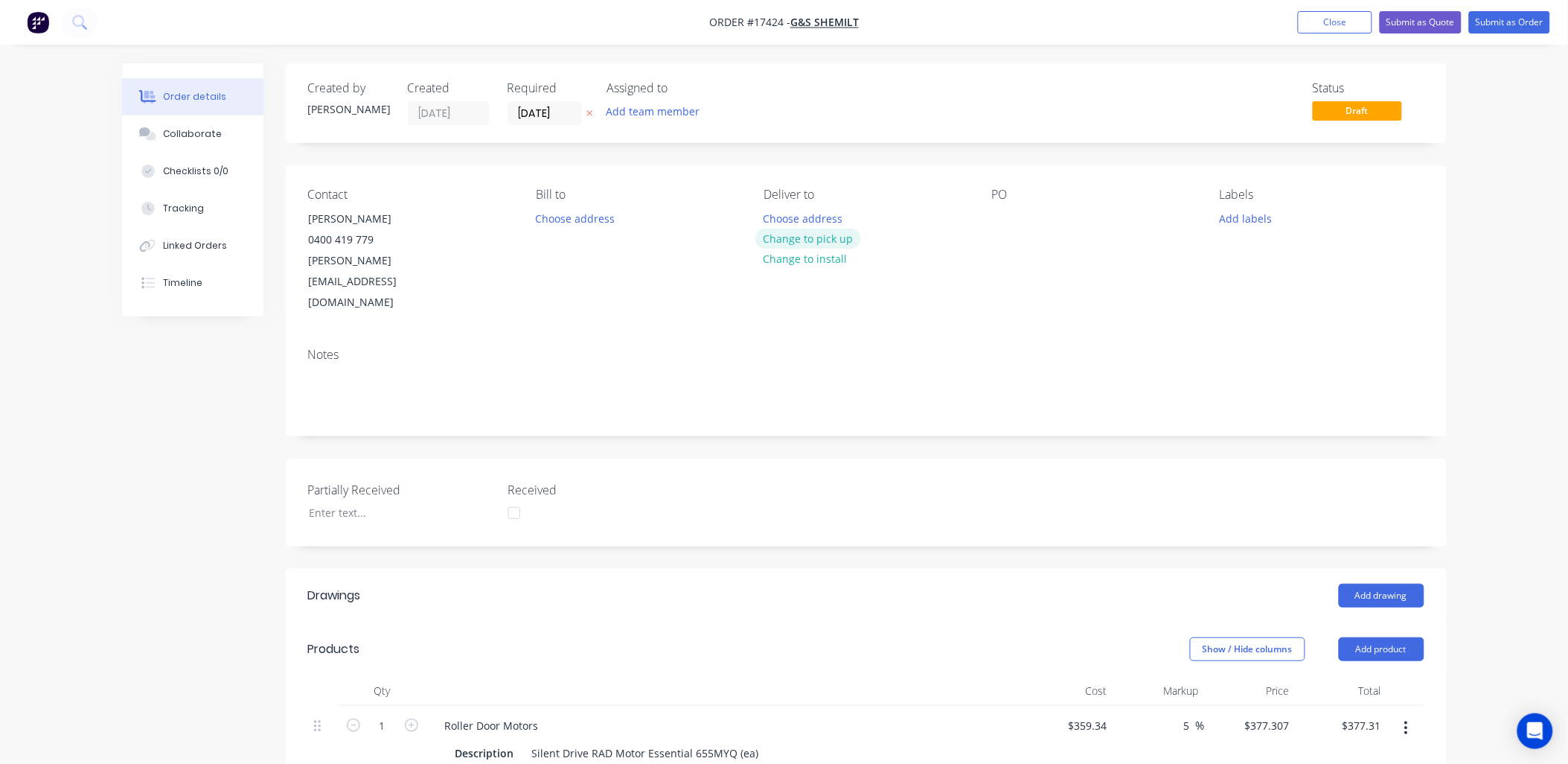
click at [814, 238] on button "Change to pick up" at bounding box center [808, 239] width 106 height 20
click at [1001, 221] on div at bounding box center [1004, 218] width 24 height 21
click at [1534, 23] on button "Submit as Order" at bounding box center [1509, 22] width 81 height 22
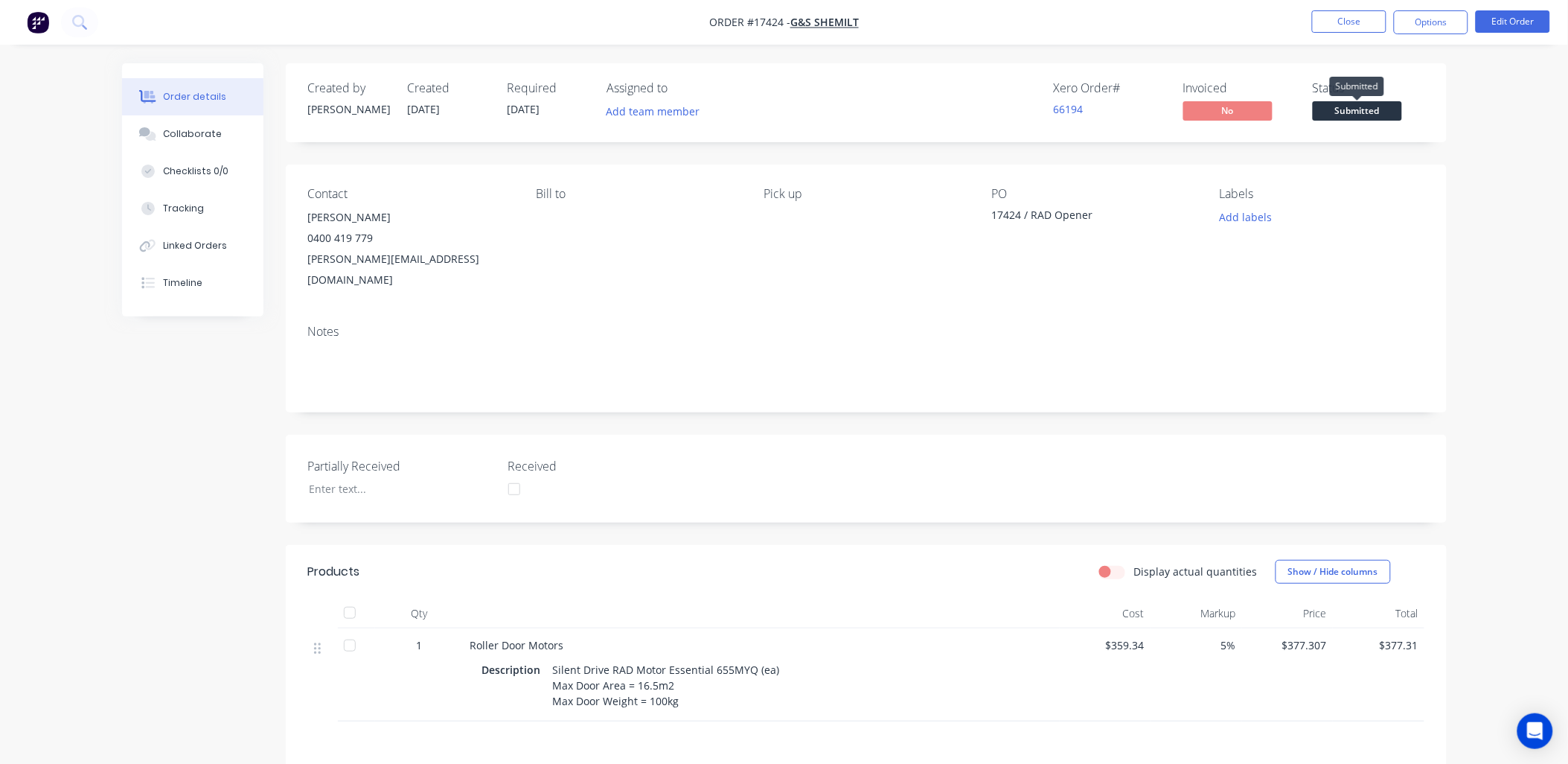
click at [1364, 113] on span "Submitted" at bounding box center [1357, 111] width 90 height 19
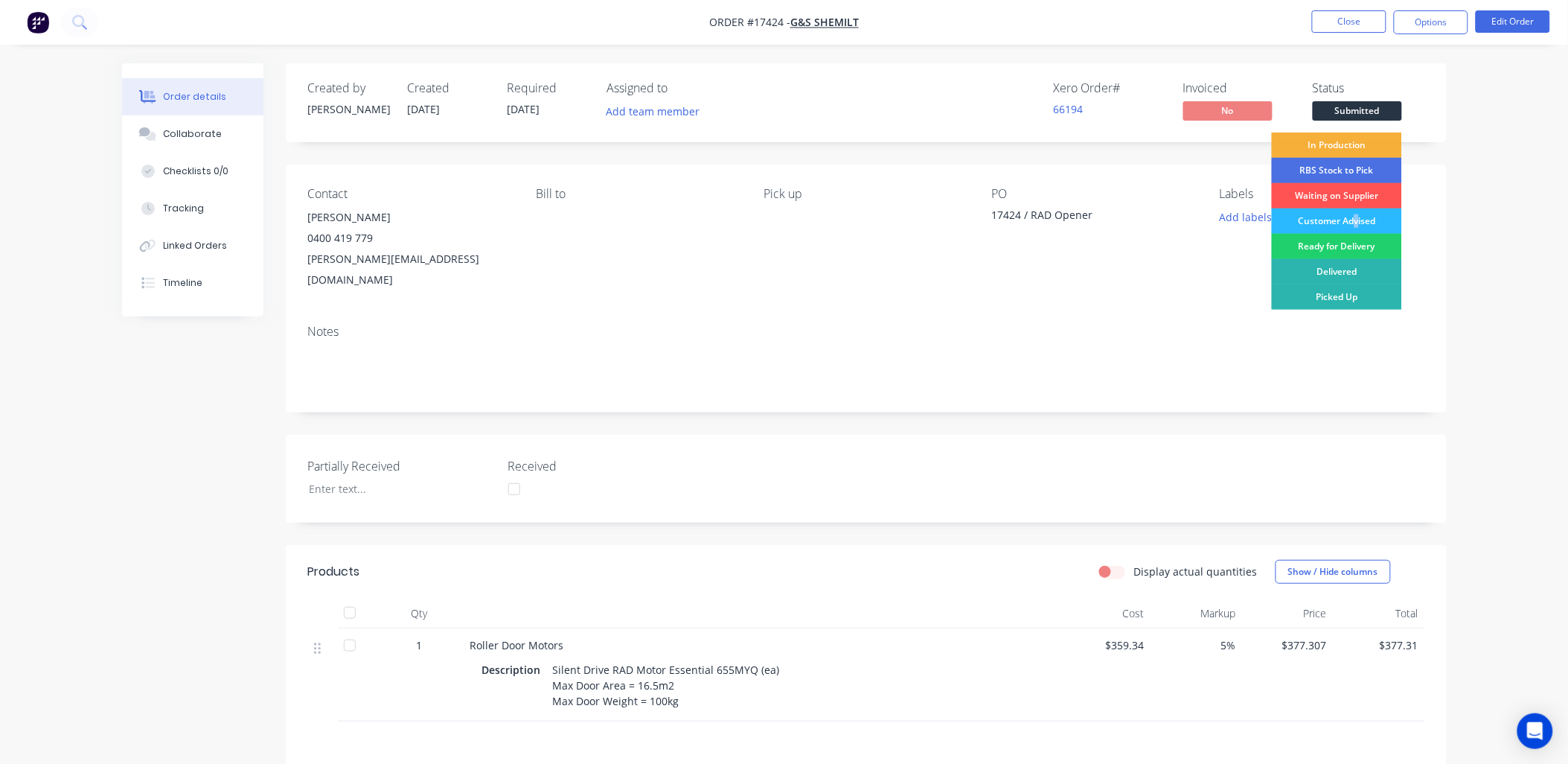
click at [1356, 216] on div "Customer Advised" at bounding box center [1337, 221] width 130 height 25
